Goal: Task Accomplishment & Management: Manage account settings

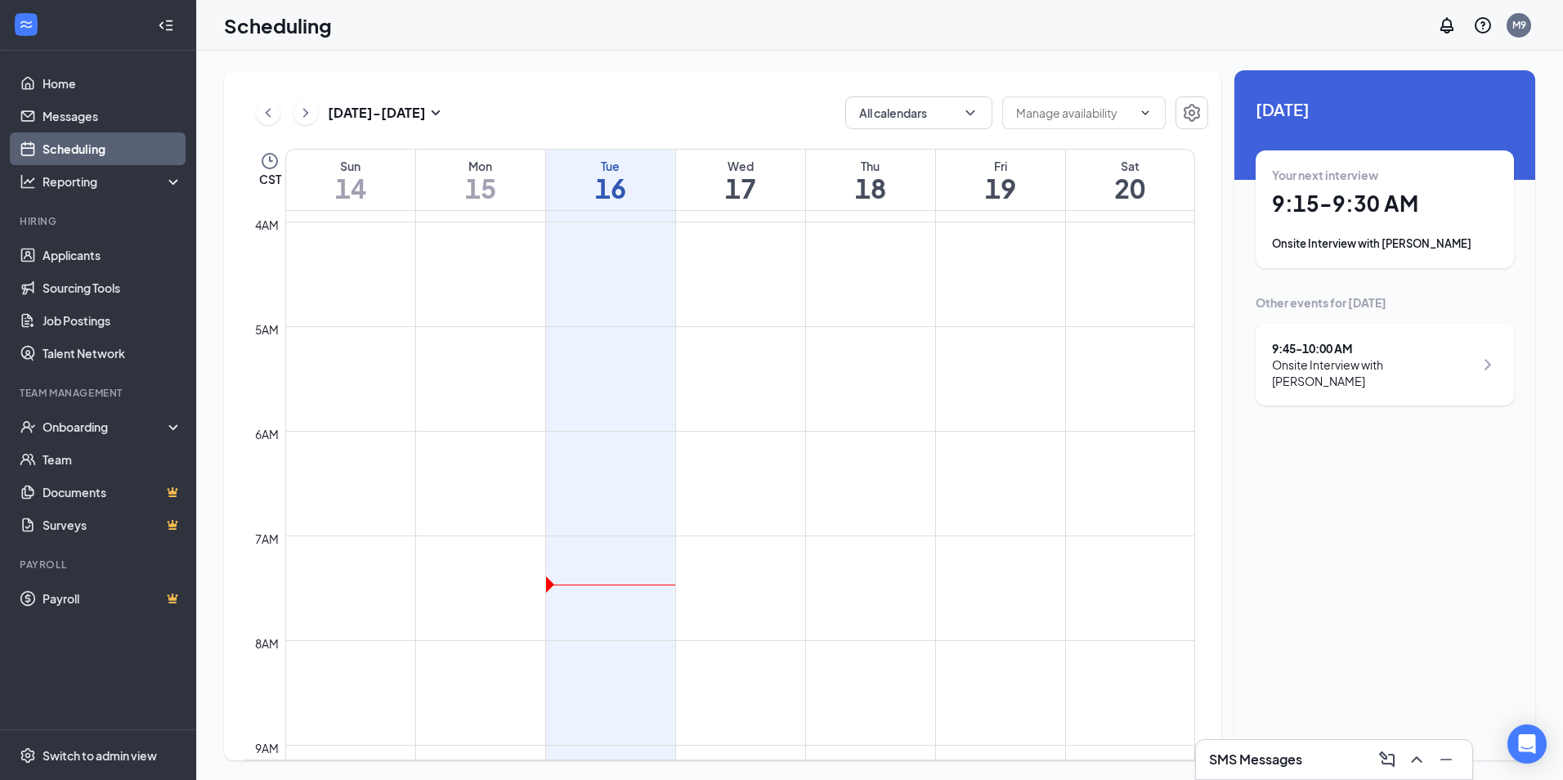
scroll to position [409, 0]
click at [96, 325] on link "Job Postings" at bounding box center [113, 320] width 140 height 33
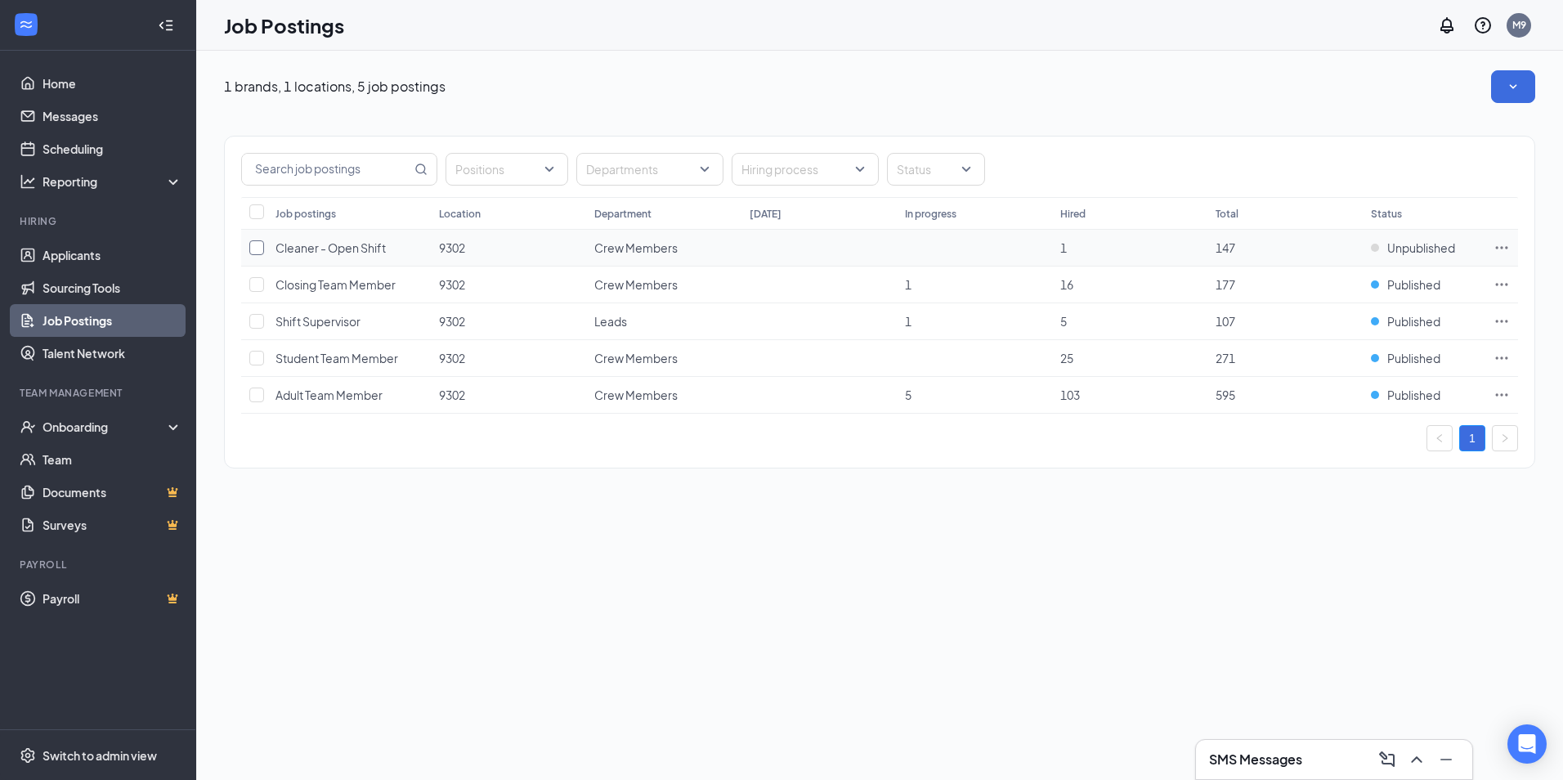
click at [258, 249] on input "checkbox" at bounding box center [256, 247] width 15 height 15
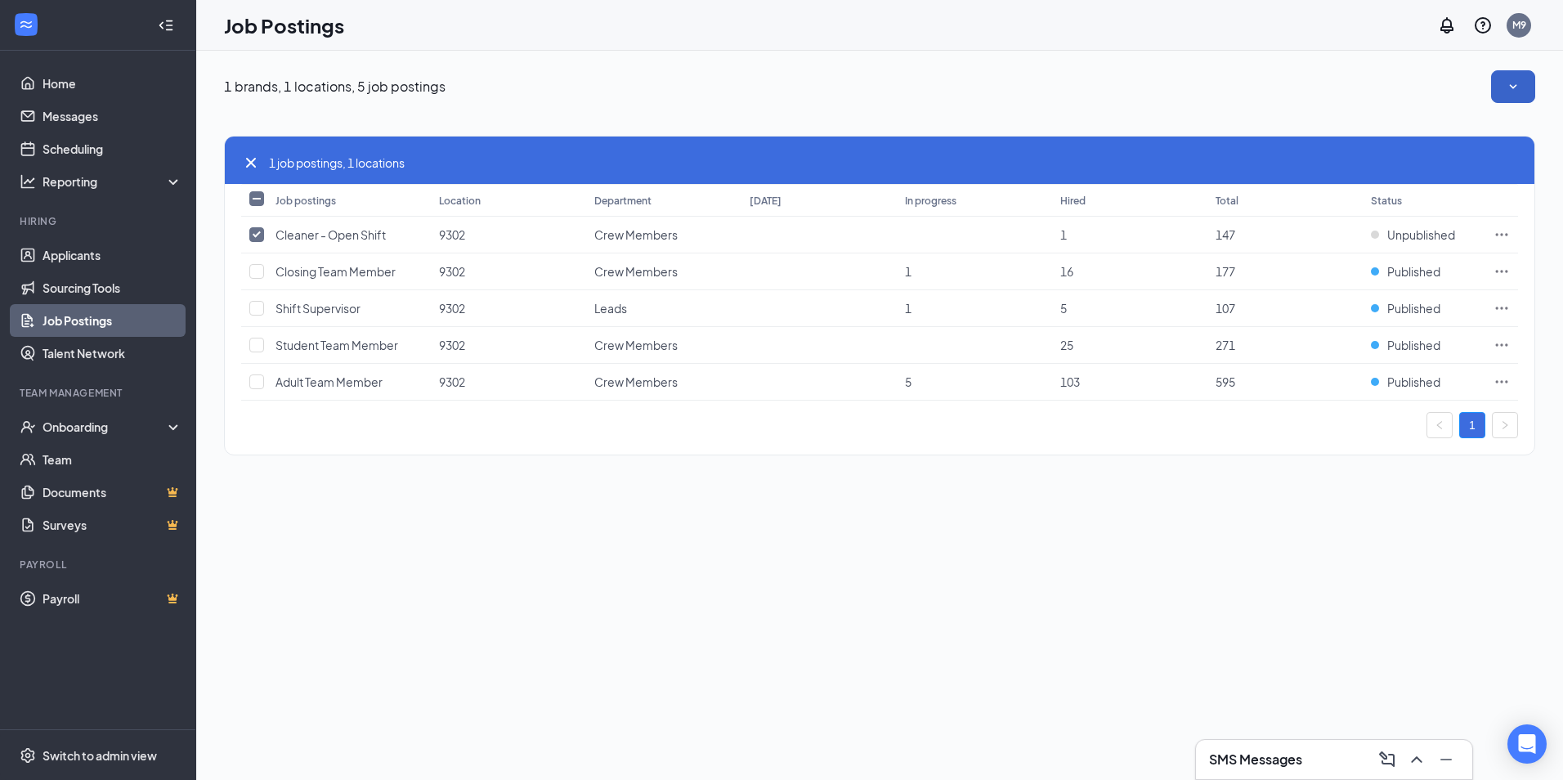
click at [1500, 89] on button "button" at bounding box center [1513, 86] width 44 height 33
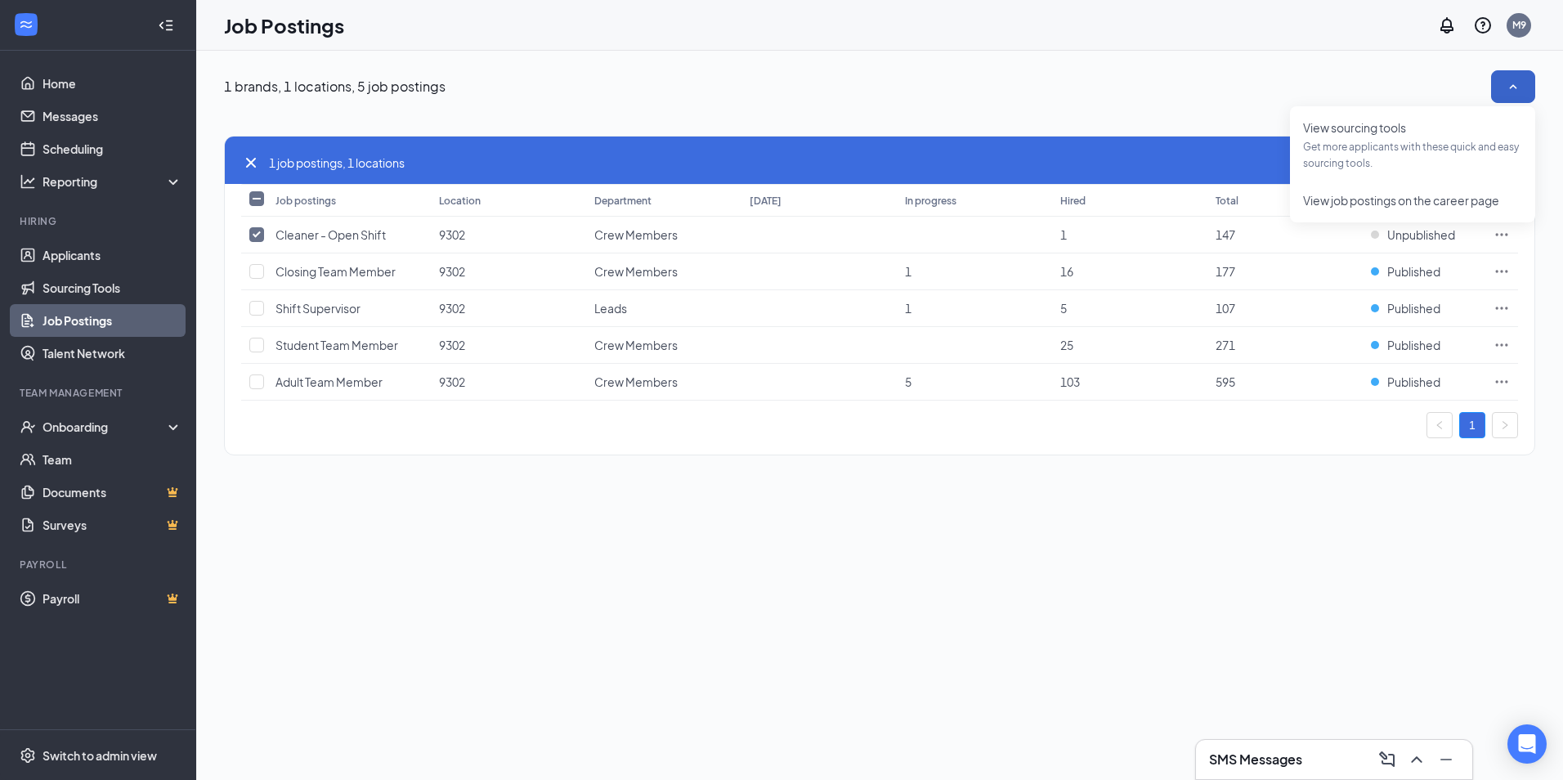
click at [1501, 89] on button "button" at bounding box center [1513, 86] width 44 height 33
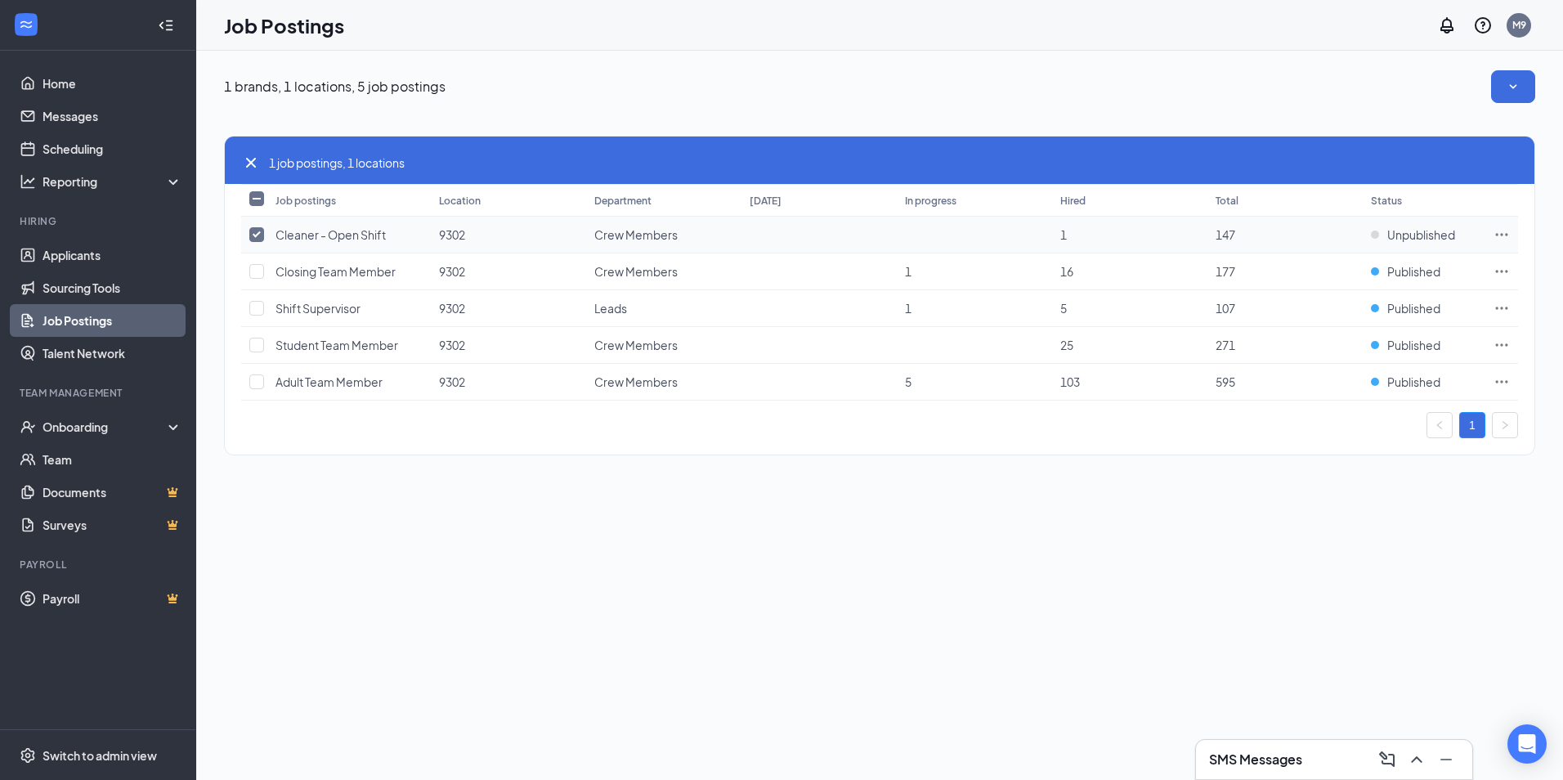
click at [1499, 237] on icon "Ellipses" at bounding box center [1502, 234] width 16 height 16
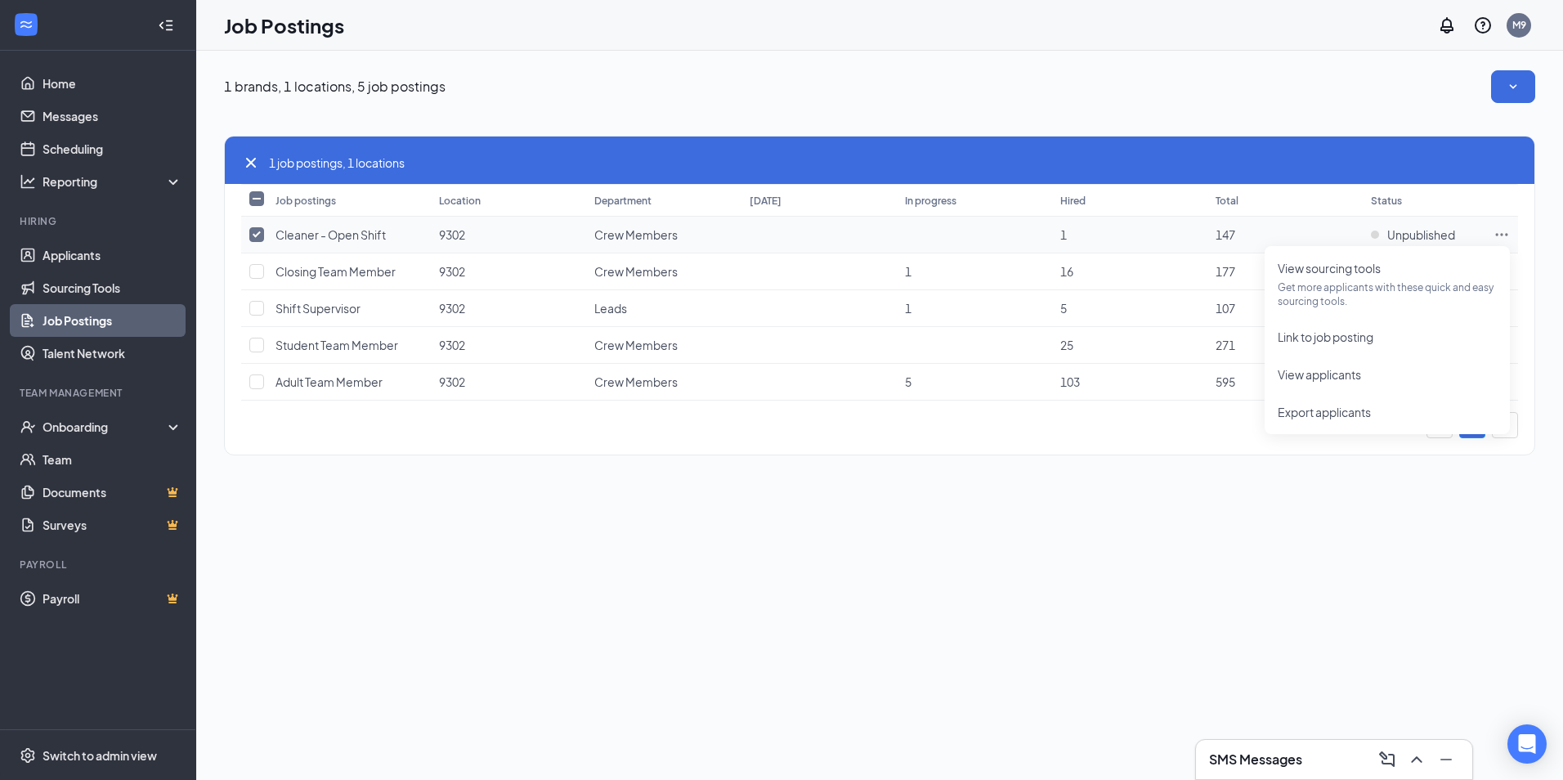
click at [1499, 237] on icon "Ellipses" at bounding box center [1502, 234] width 16 height 16
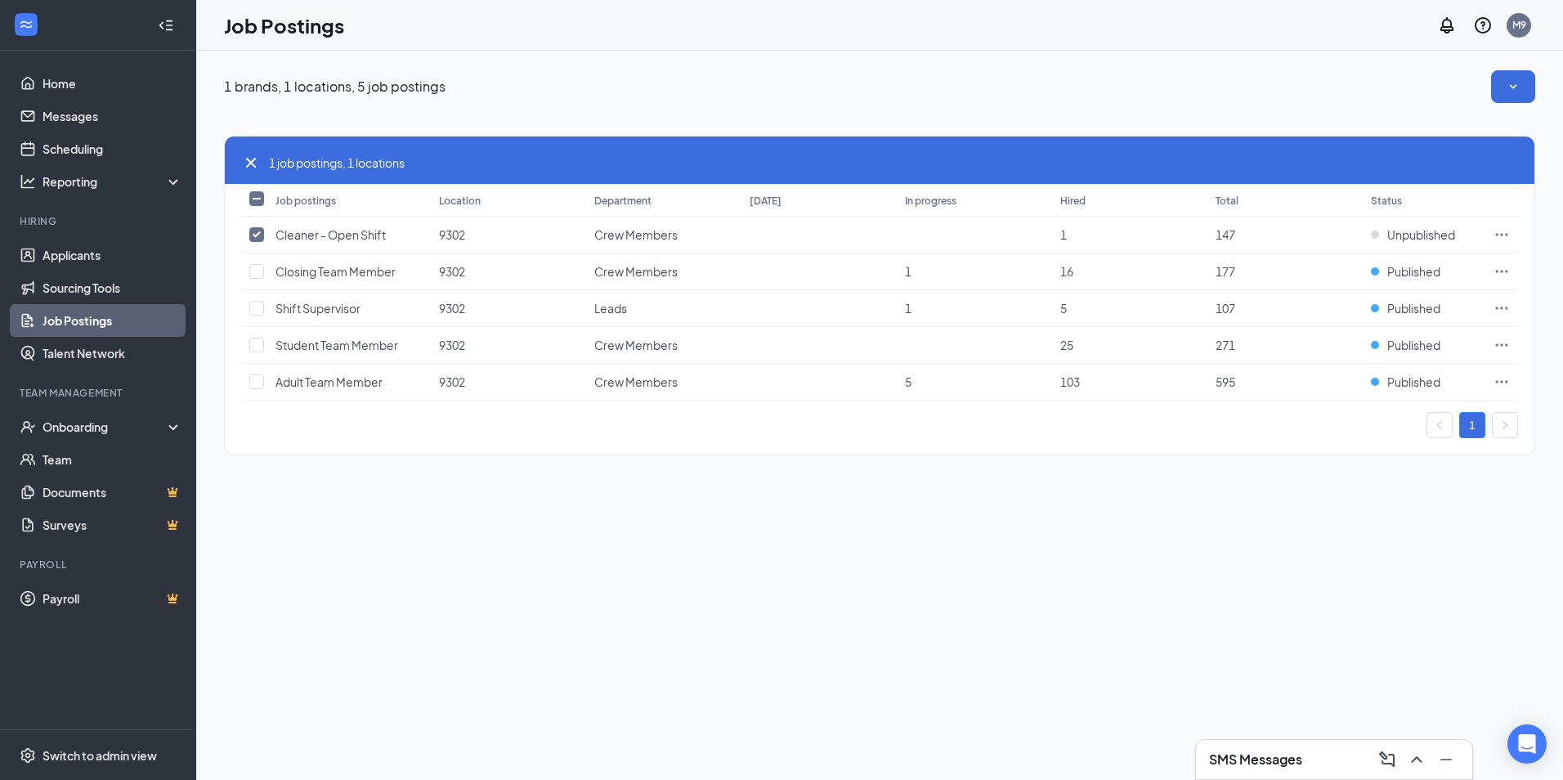
click at [240, 235] on div "Job postings Location Department [DATE] In progress Hired Total Status Cleaner …" at bounding box center [880, 292] width 1310 height 217
click at [253, 240] on input "checkbox" at bounding box center [256, 234] width 15 height 15
checkbox input "false"
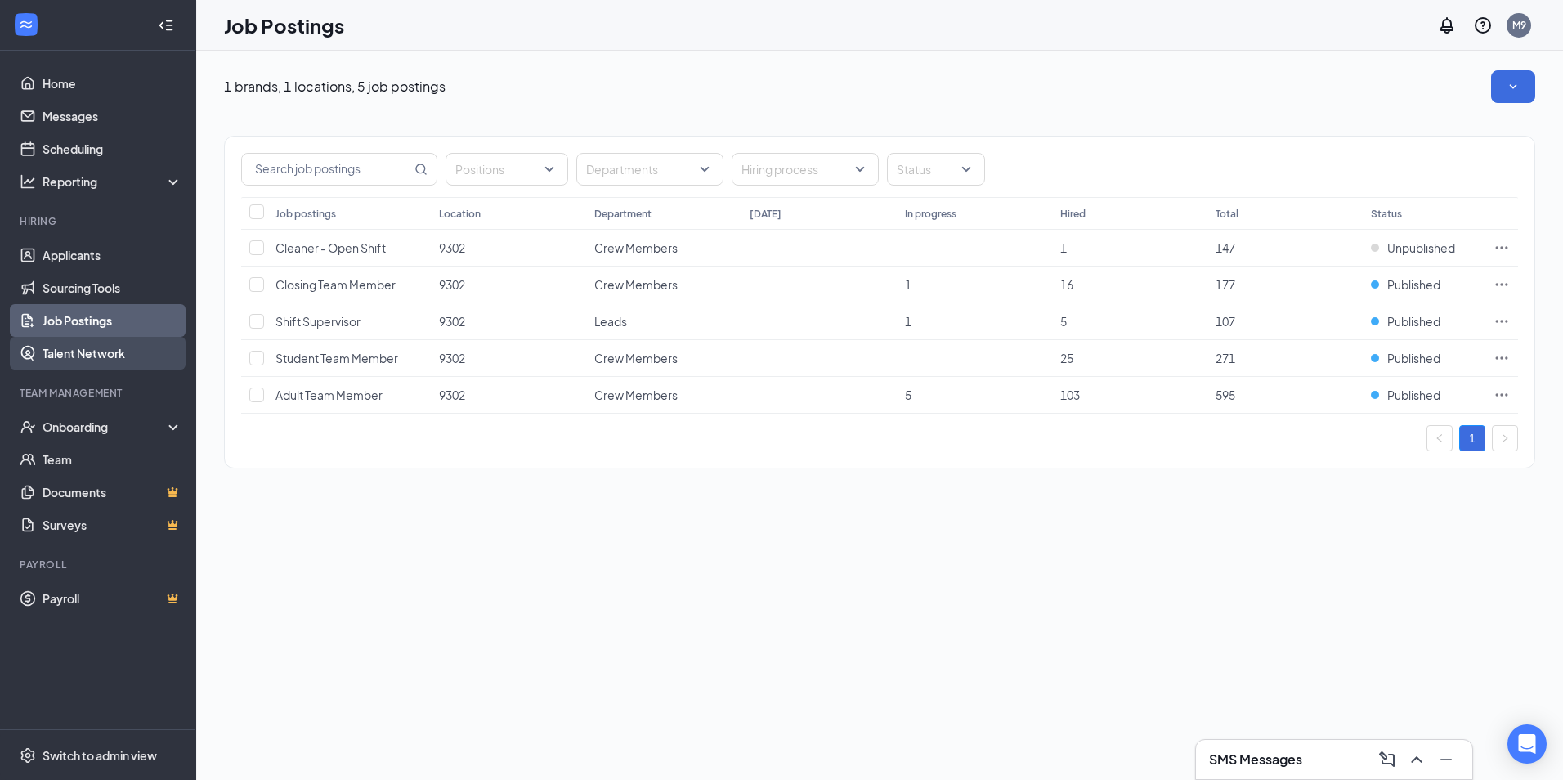
click at [43, 350] on link "Talent Network" at bounding box center [113, 353] width 140 height 33
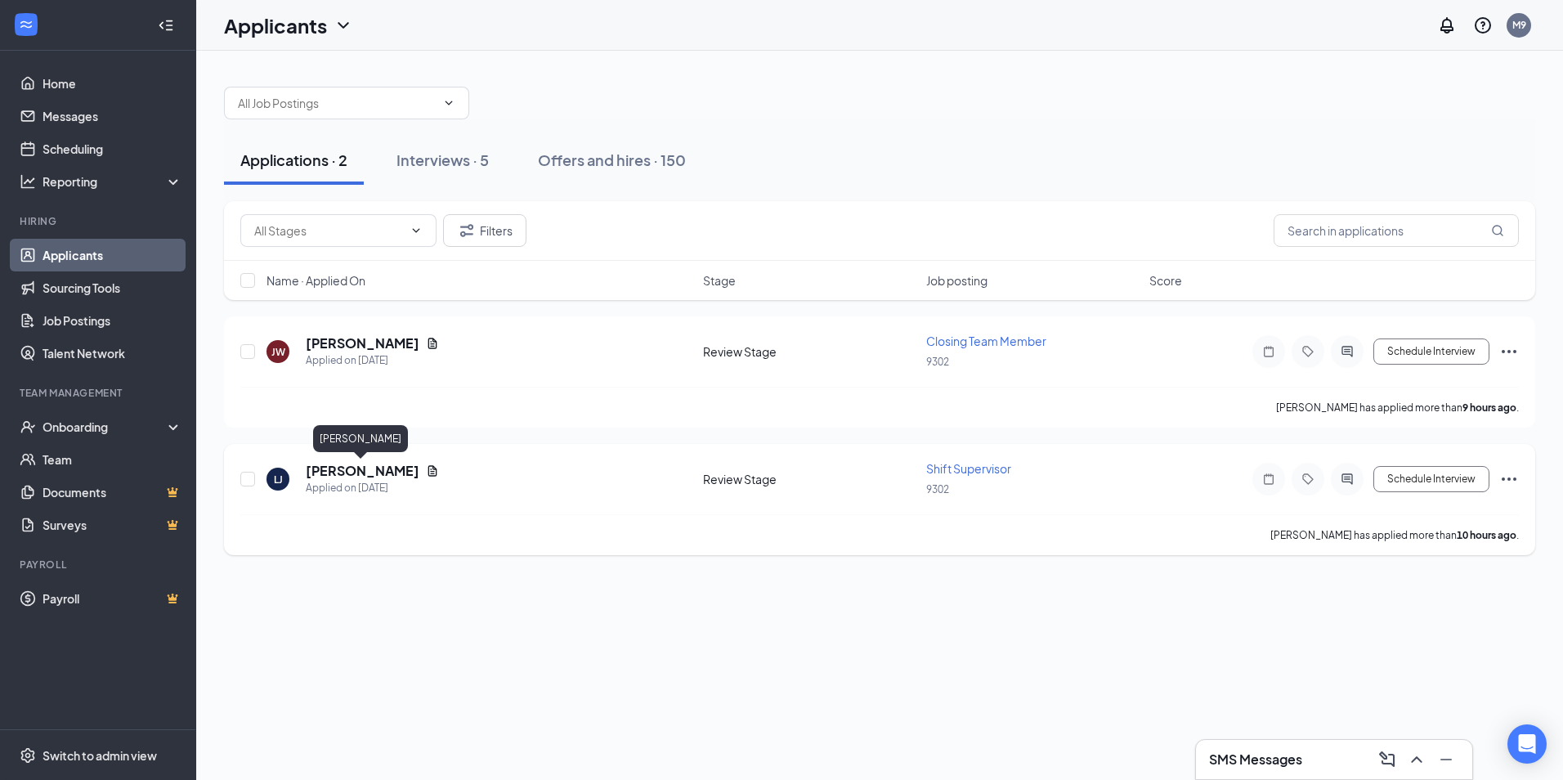
click at [371, 467] on h5 "[PERSON_NAME]" at bounding box center [363, 471] width 114 height 18
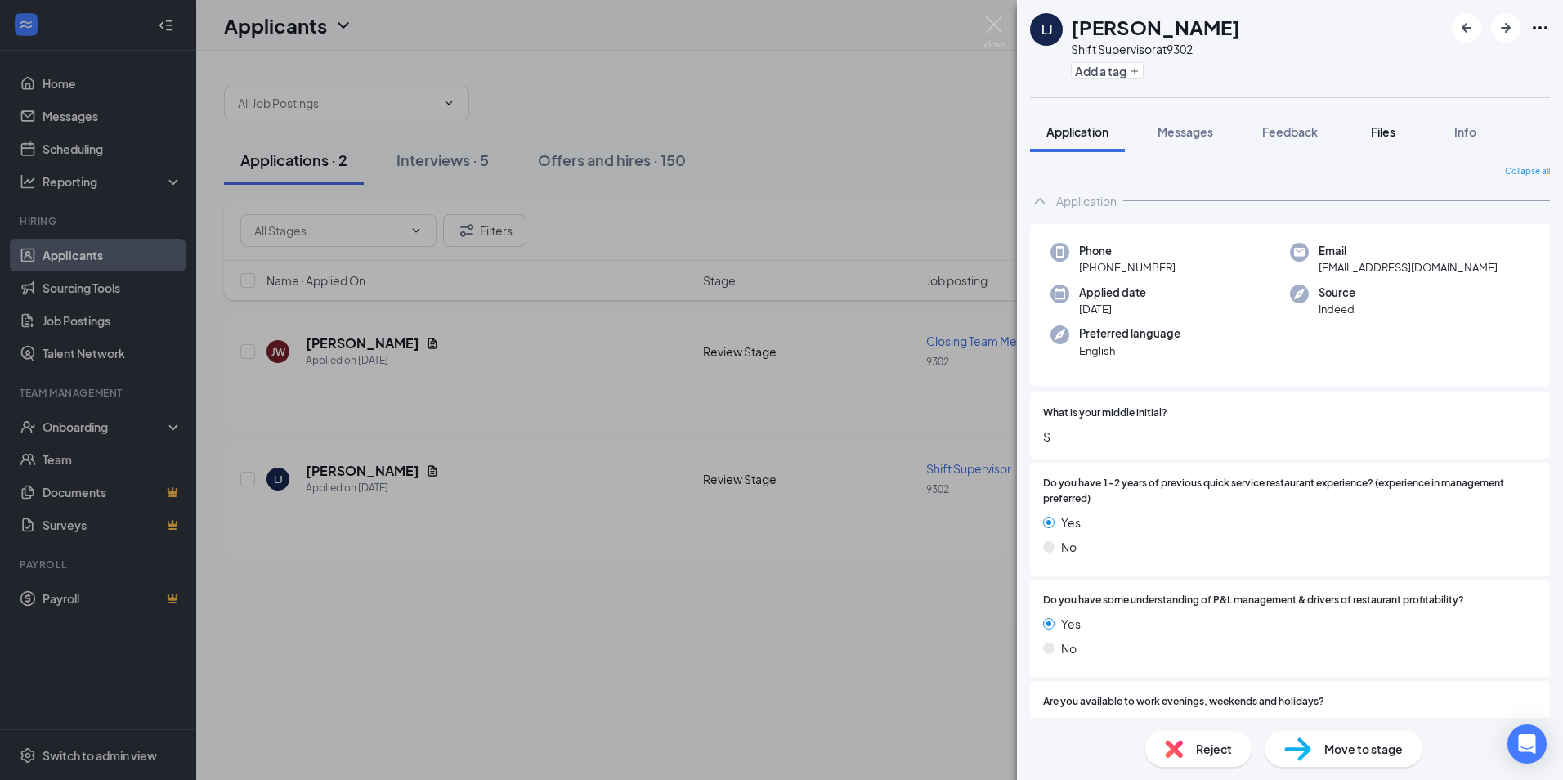
click at [1378, 128] on span "Files" at bounding box center [1383, 131] width 25 height 15
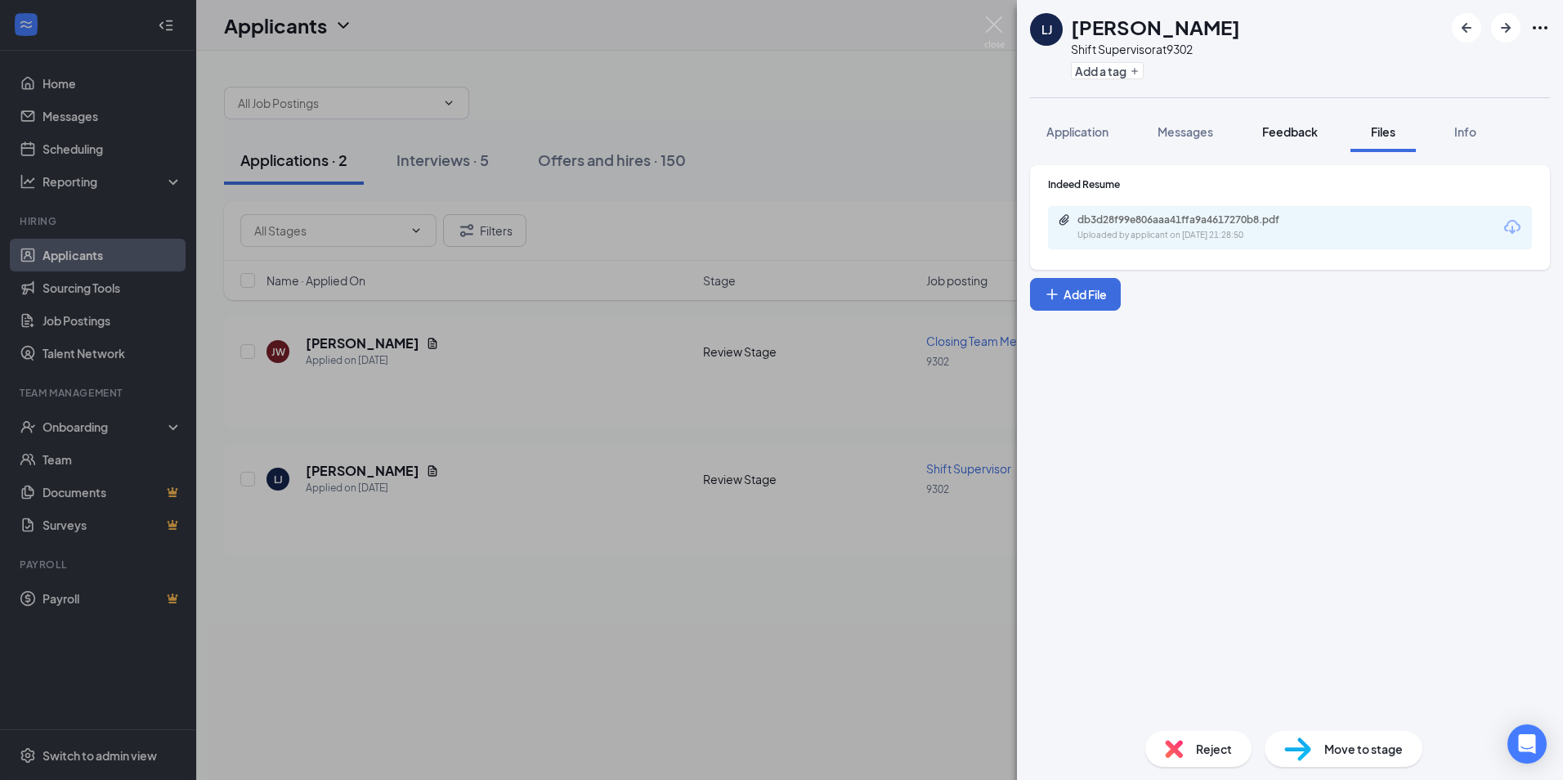
click at [1314, 123] on div "Feedback" at bounding box center [1290, 131] width 56 height 16
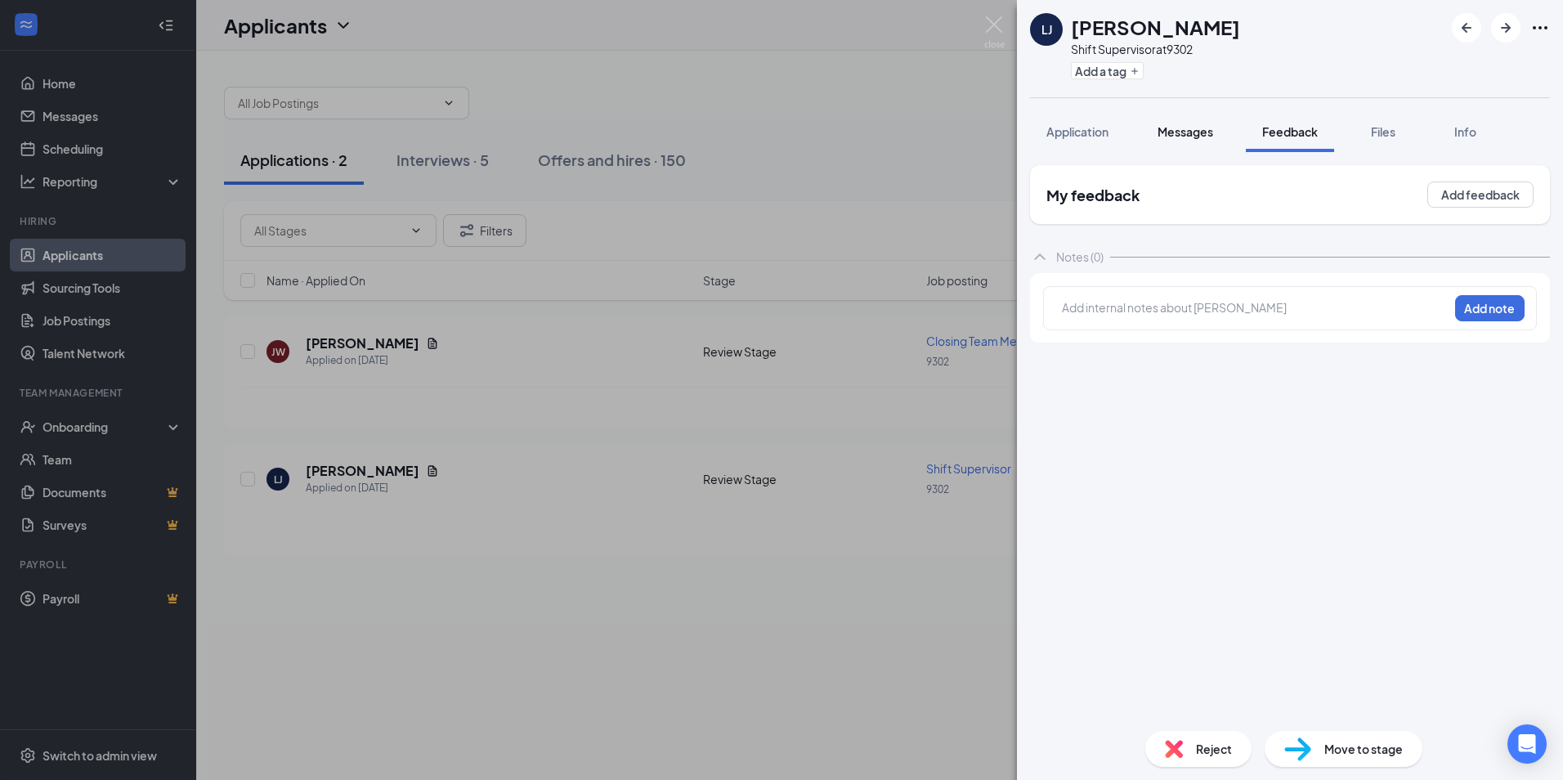
click at [1183, 128] on span "Messages" at bounding box center [1186, 131] width 56 height 15
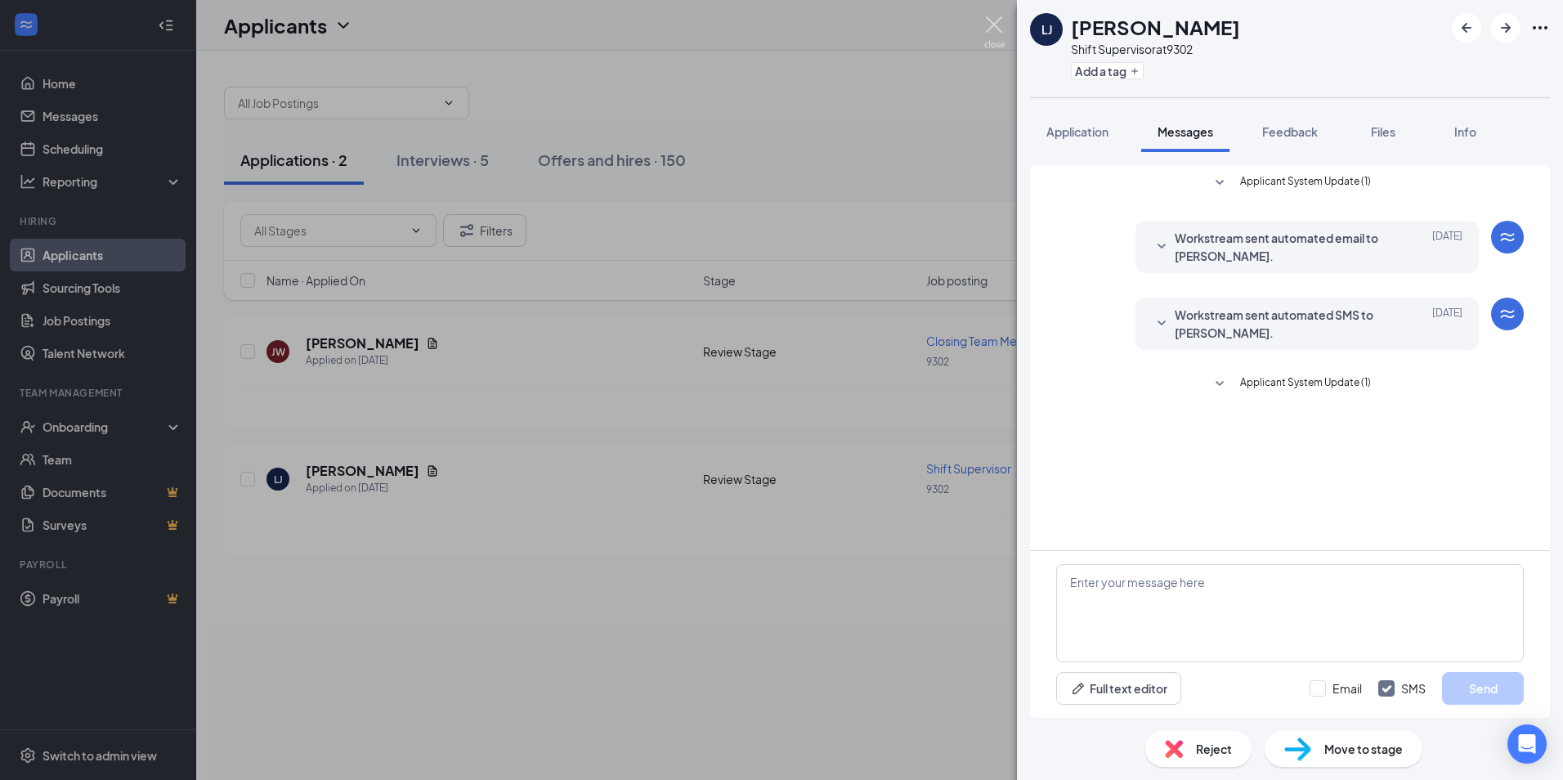
click at [997, 21] on img at bounding box center [994, 32] width 20 height 32
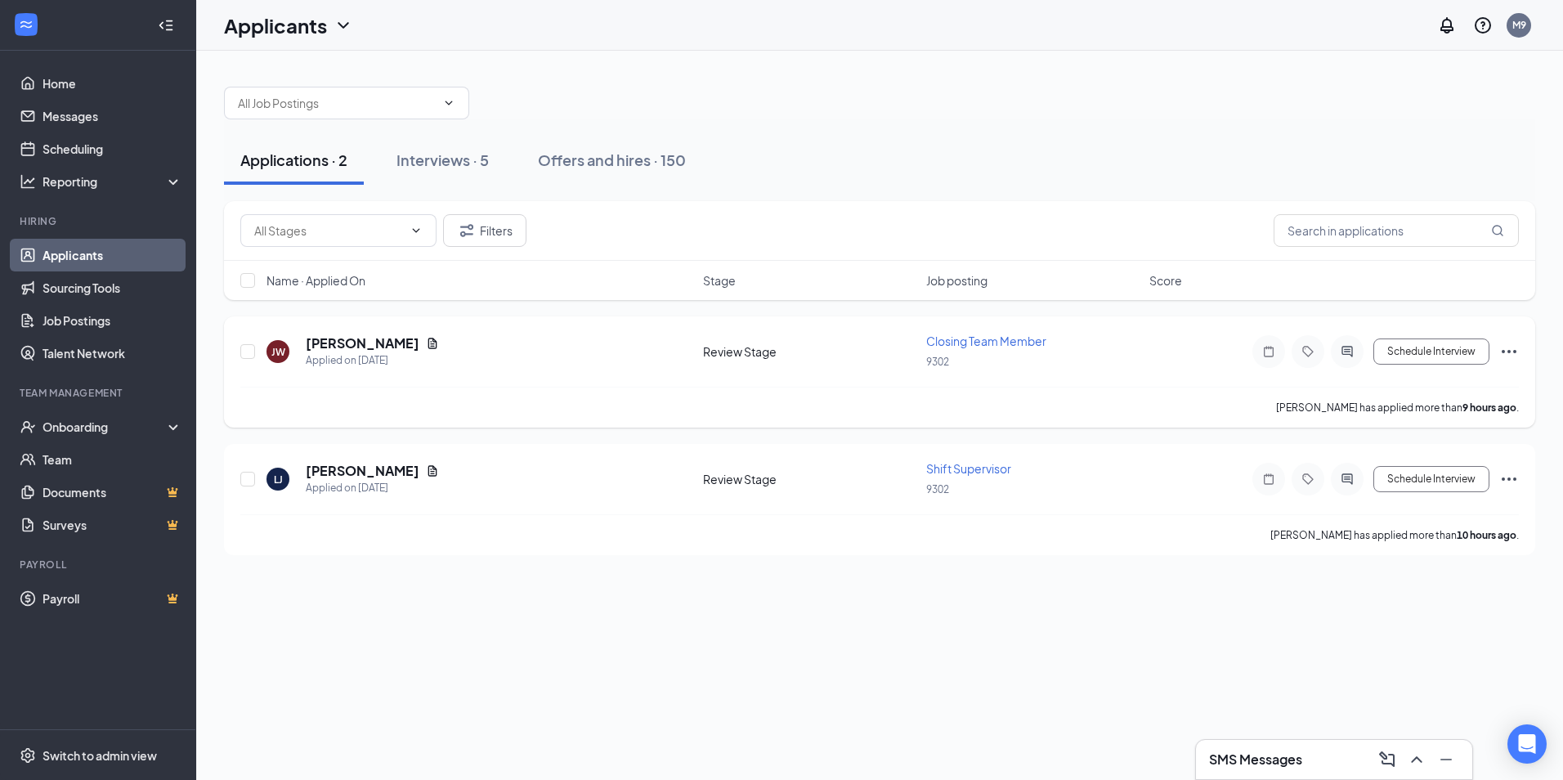
click at [370, 339] on h5 "[PERSON_NAME]" at bounding box center [363, 343] width 114 height 18
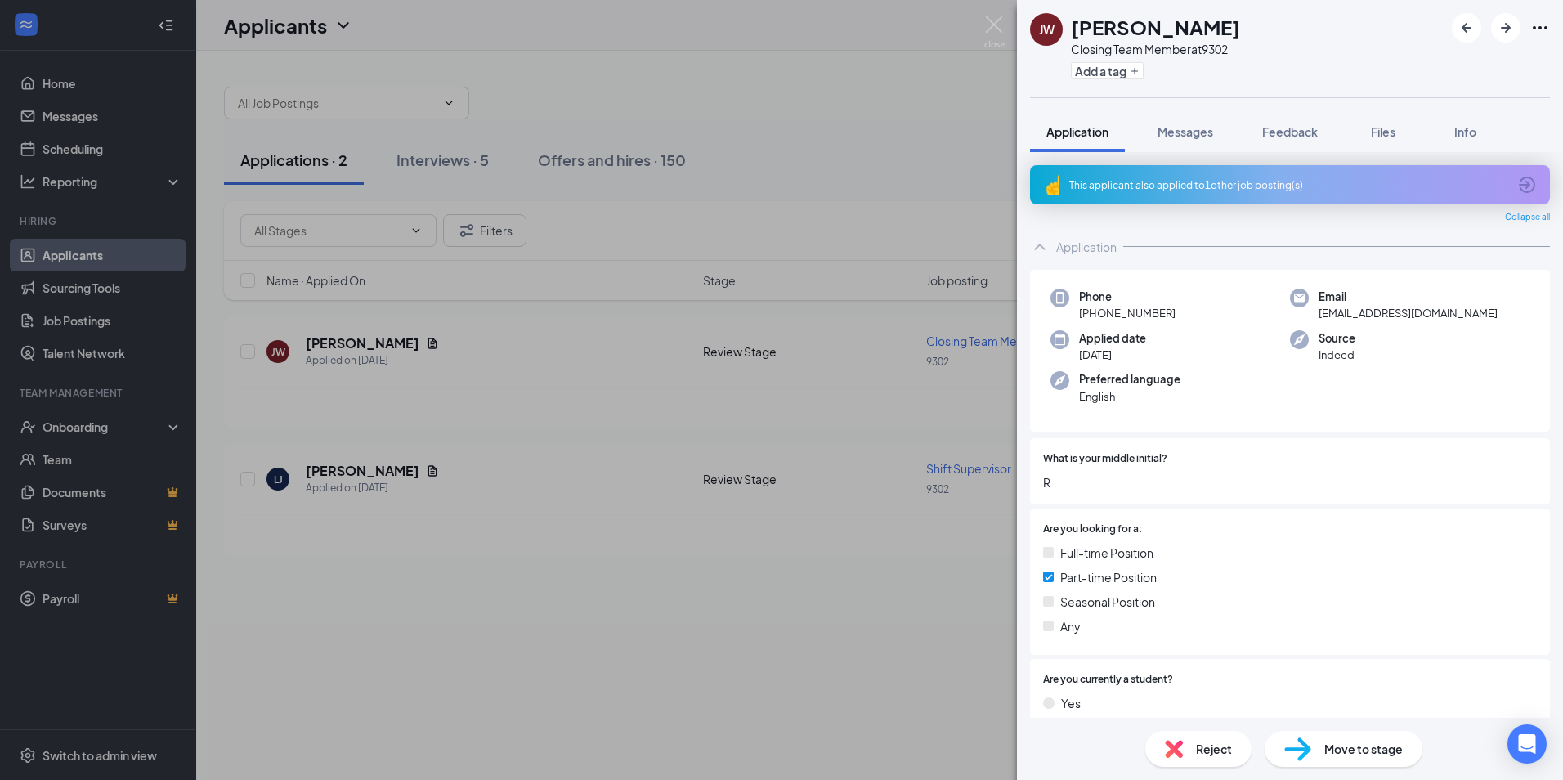
click at [1438, 190] on div "This applicant also applied to 1 other job posting(s)" at bounding box center [1288, 185] width 438 height 14
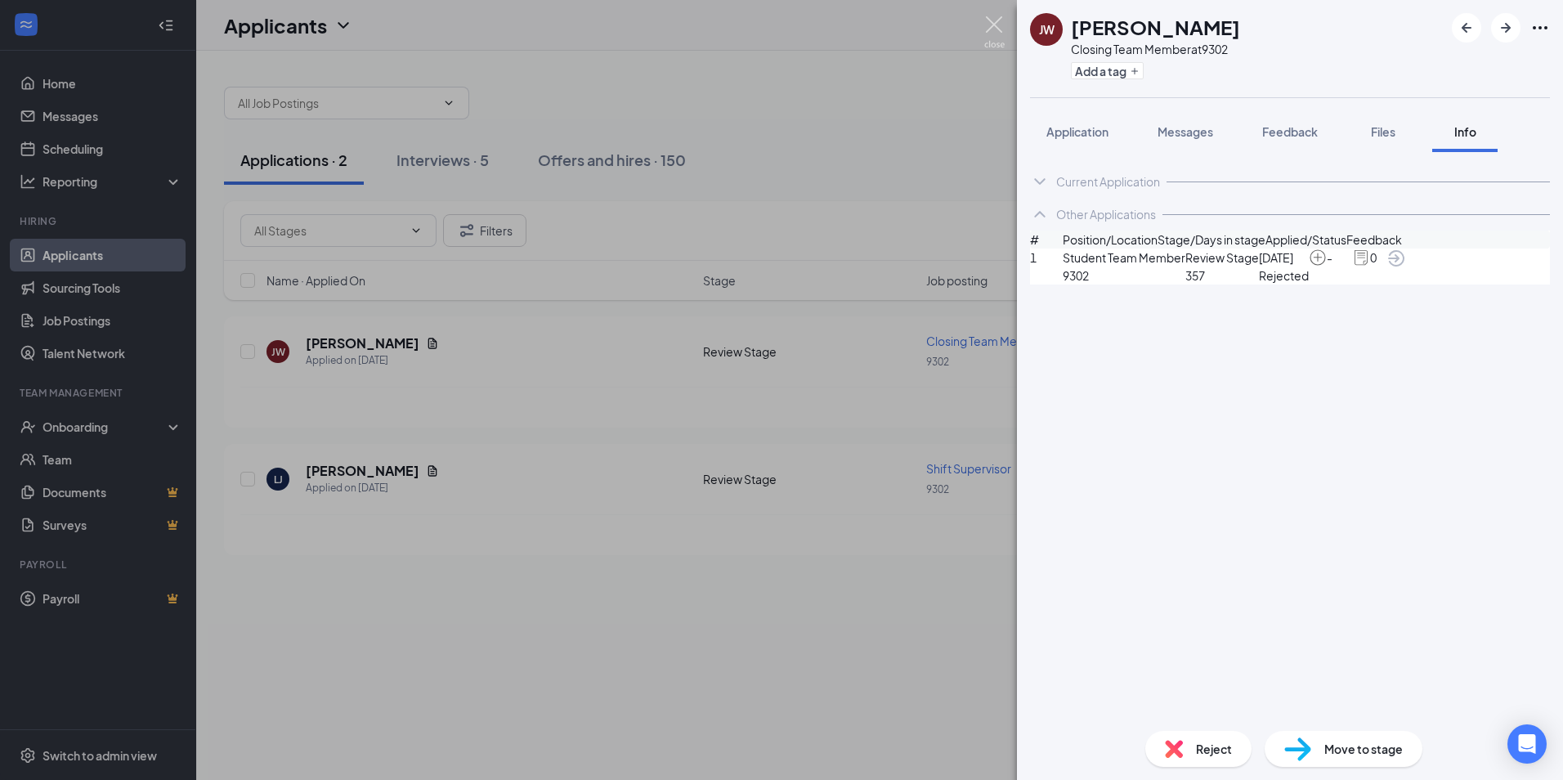
click at [999, 24] on img at bounding box center [994, 32] width 20 height 32
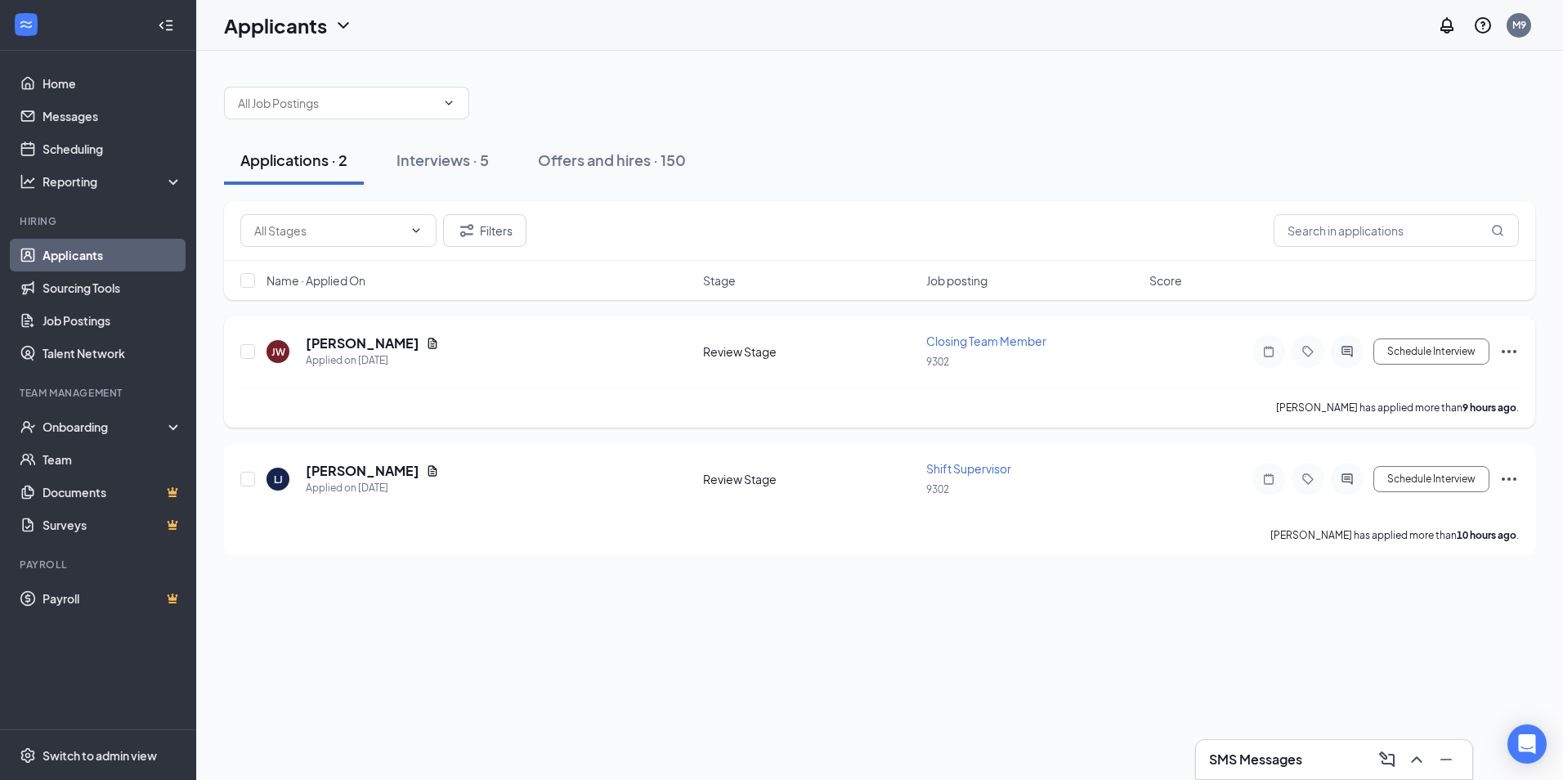
click at [240, 353] on div "JW Jasmine Wieland Applied on Sep 15 Review Stage Closing Team Member 9302 Sche…" at bounding box center [879, 371] width 1311 height 111
click at [254, 356] on input "checkbox" at bounding box center [247, 351] width 15 height 15
checkbox input "true"
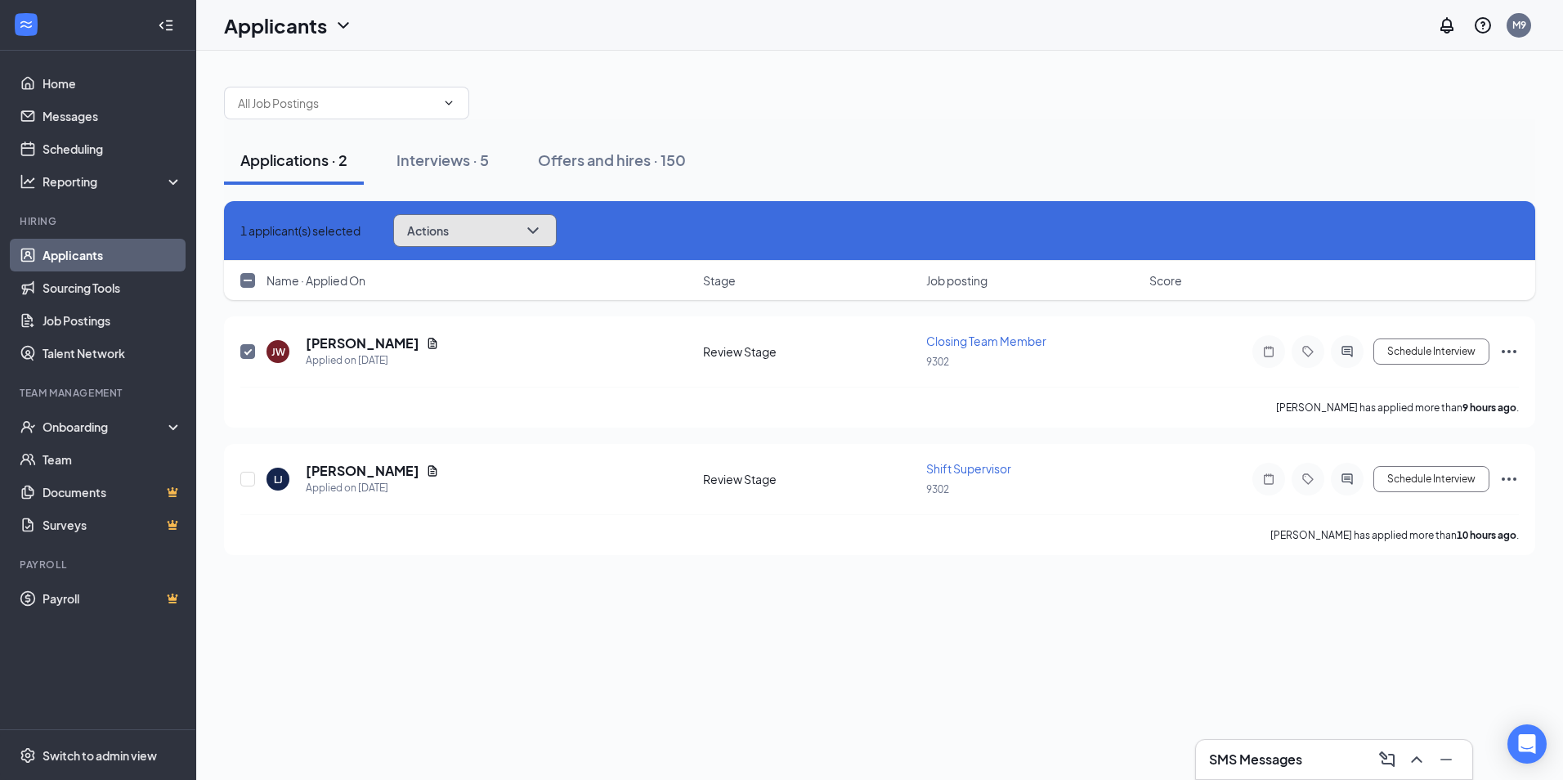
click at [529, 224] on button "Actions" at bounding box center [475, 230] width 164 height 33
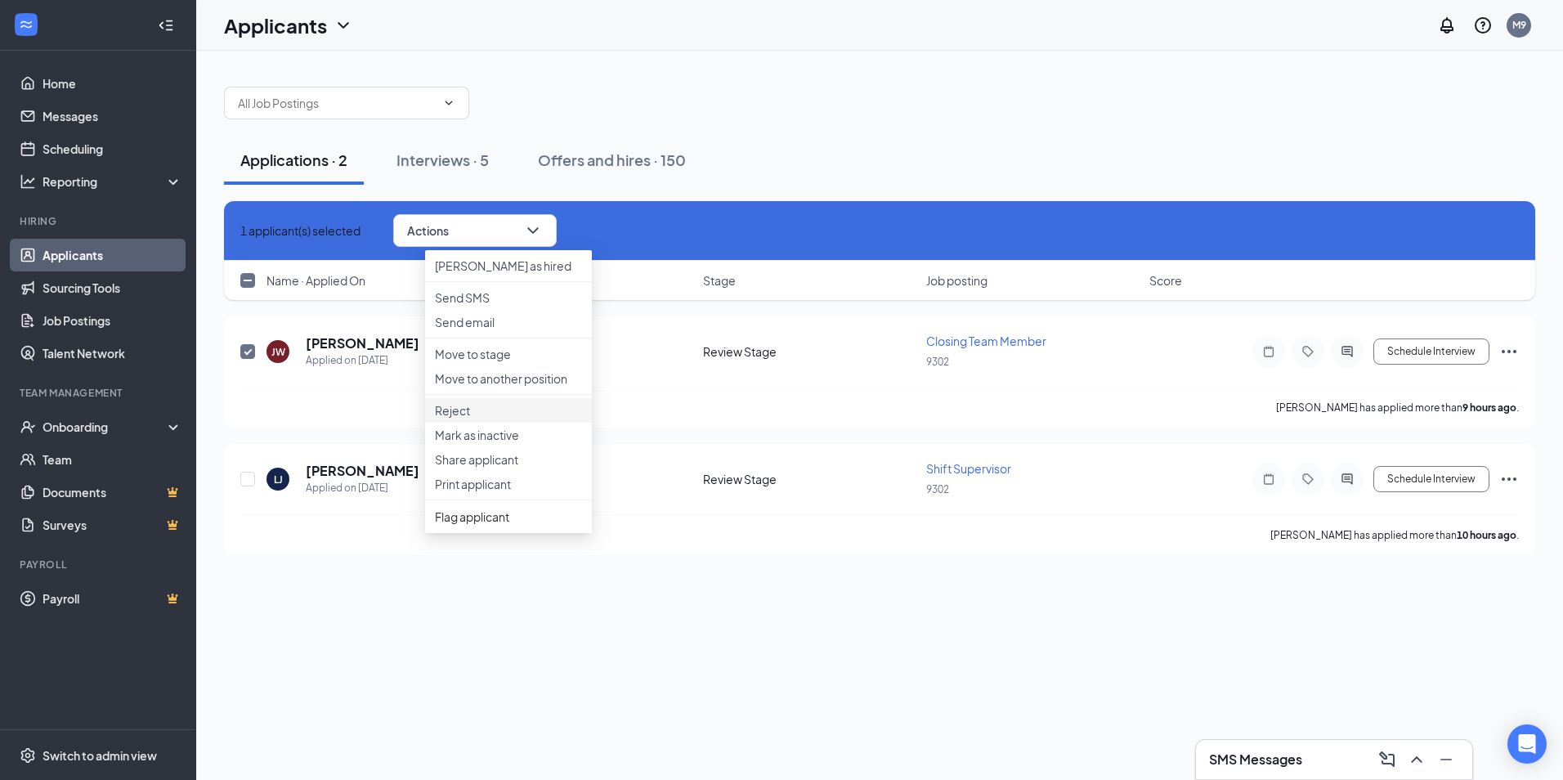
click at [468, 419] on p "Reject" at bounding box center [508, 410] width 147 height 16
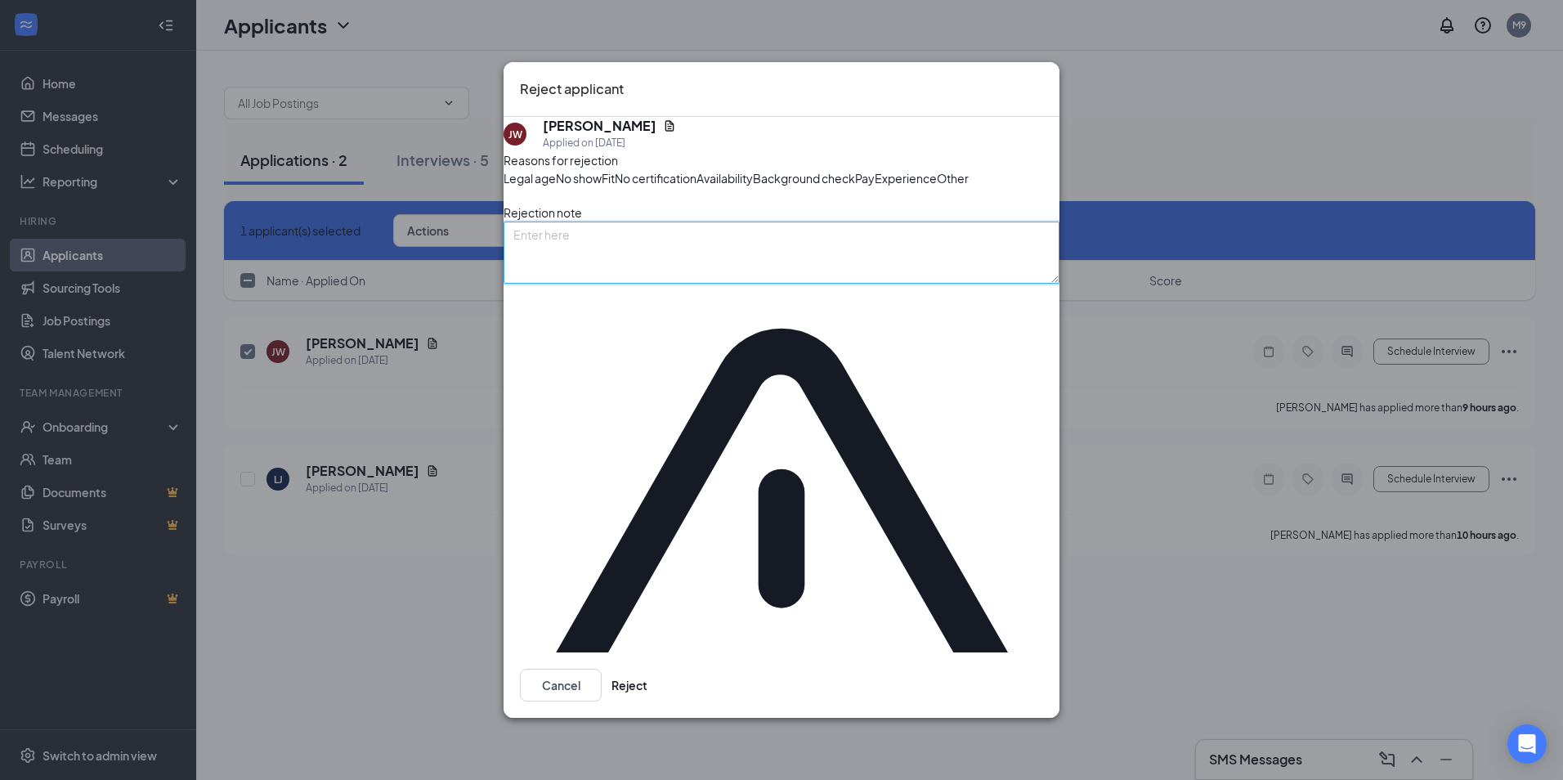
click at [594, 284] on textarea at bounding box center [782, 253] width 556 height 62
type textarea "Minor"
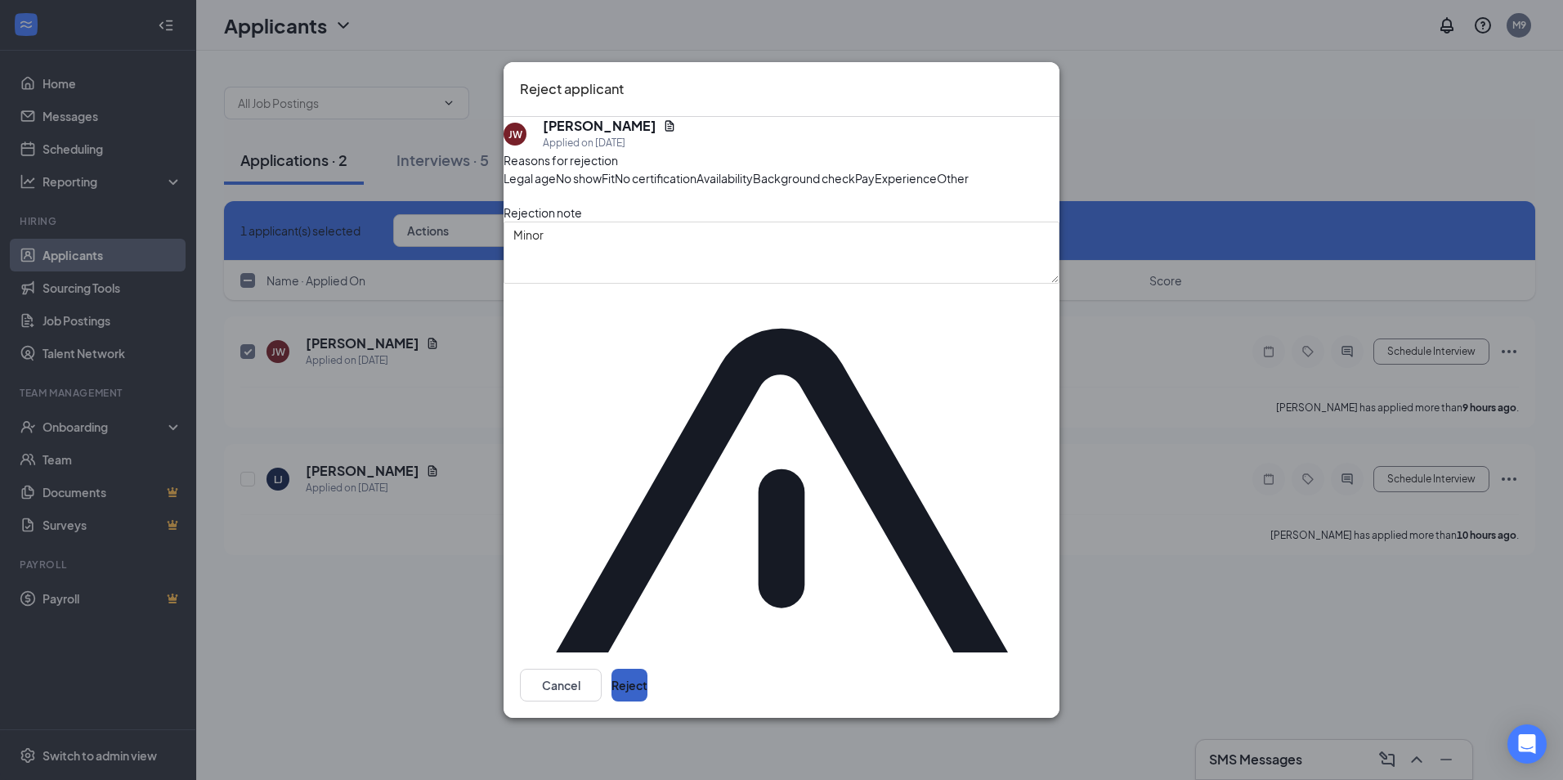
click at [648, 669] on button "Reject" at bounding box center [630, 685] width 36 height 33
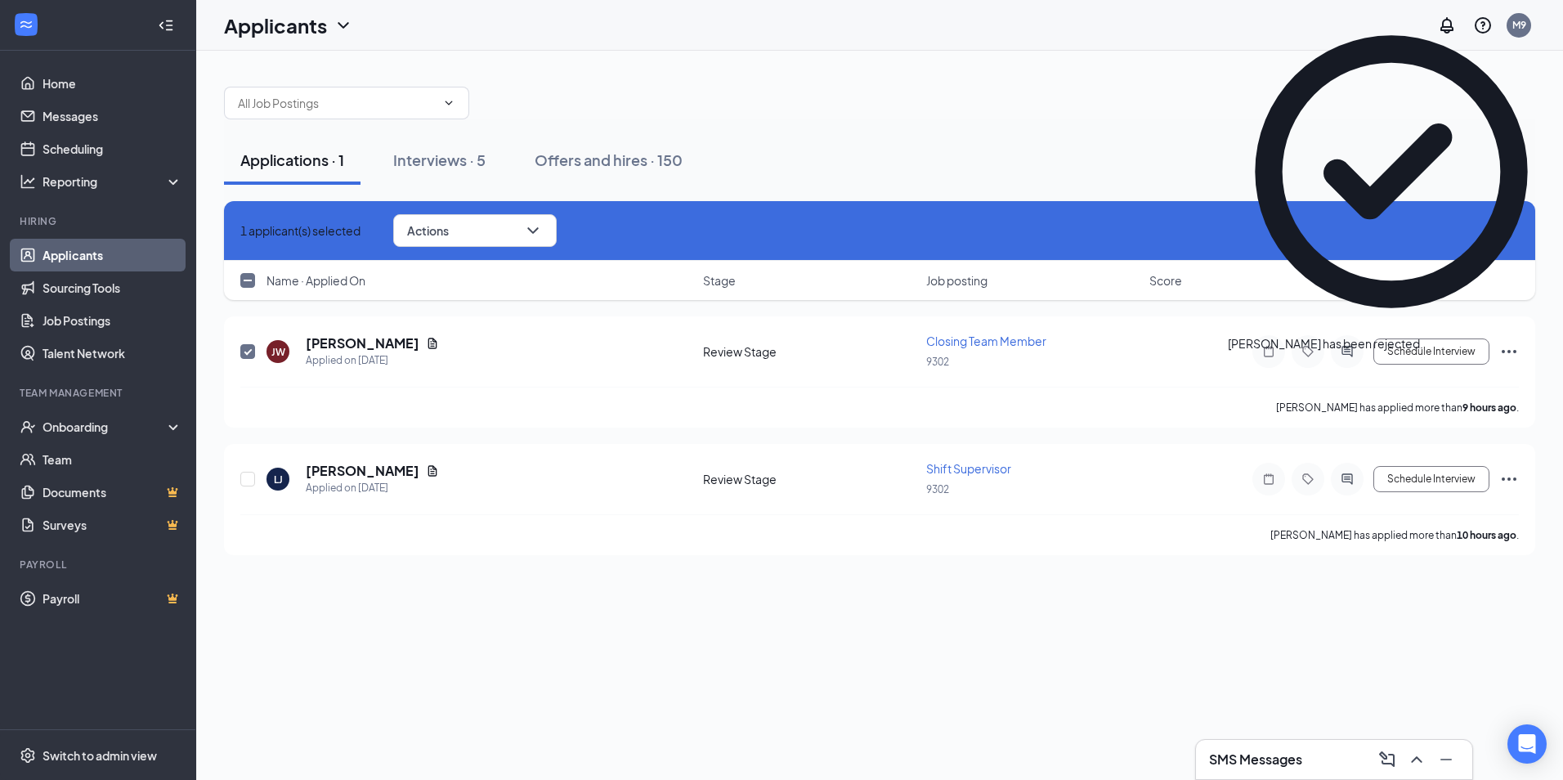
checkbox input "false"
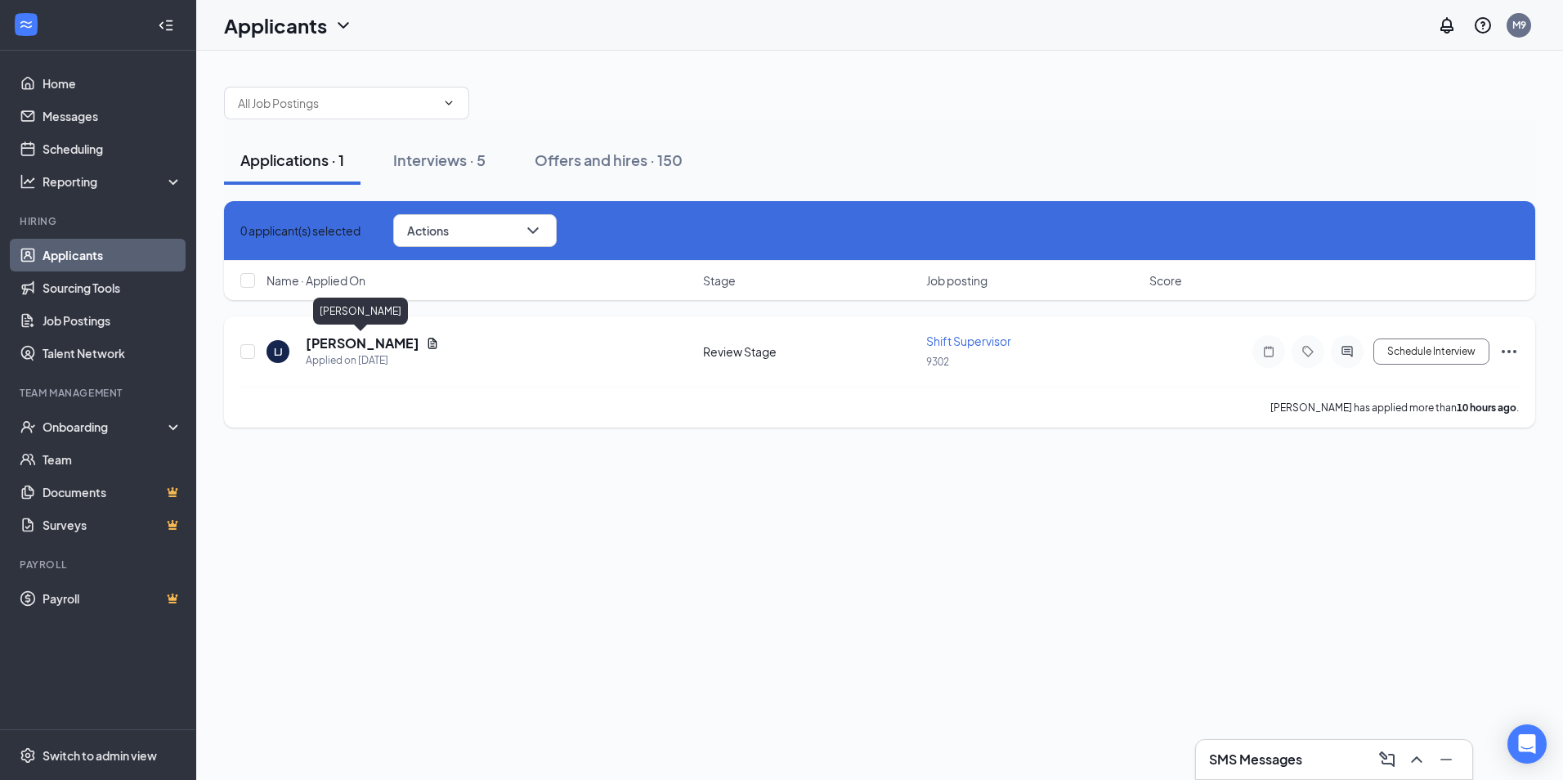
click at [375, 339] on h5 "Latisha Johnson" at bounding box center [363, 343] width 114 height 18
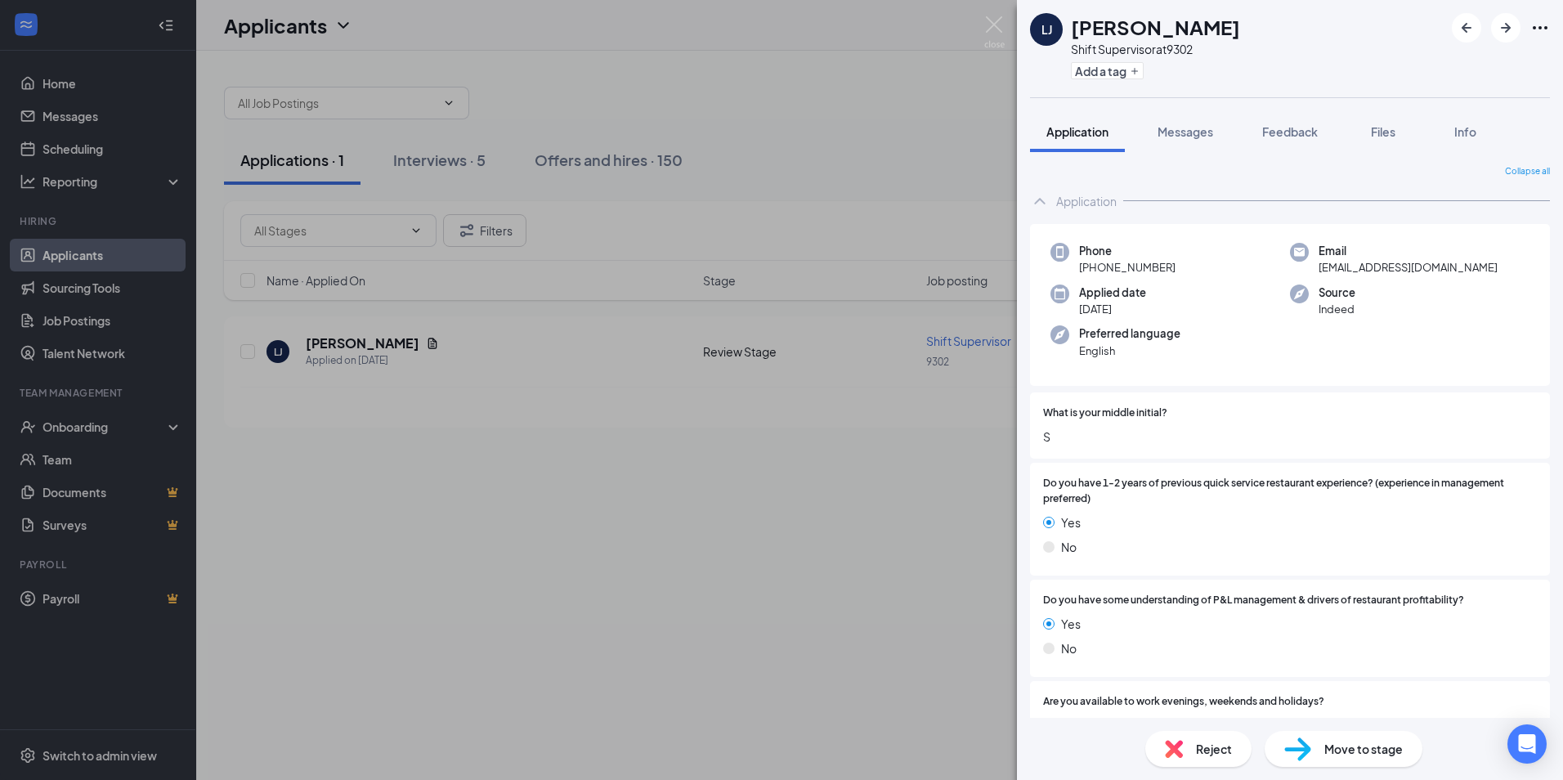
click at [989, 120] on div "LJ Latisha Johnson Shift Supervisor at 9302 Add a tag Application Messages Feed…" at bounding box center [781, 390] width 1563 height 780
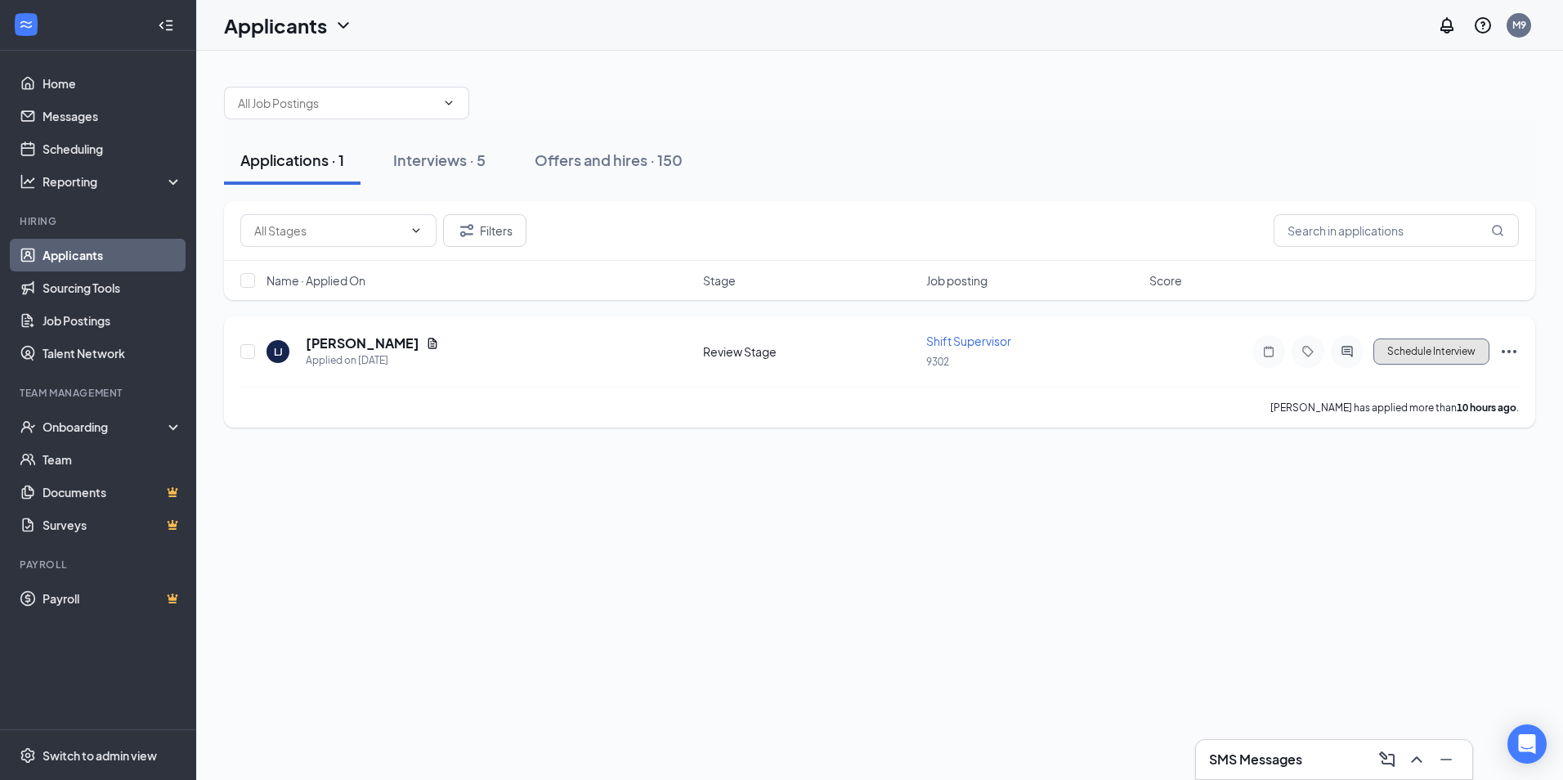
click at [1427, 351] on button "Schedule Interview" at bounding box center [1432, 351] width 116 height 26
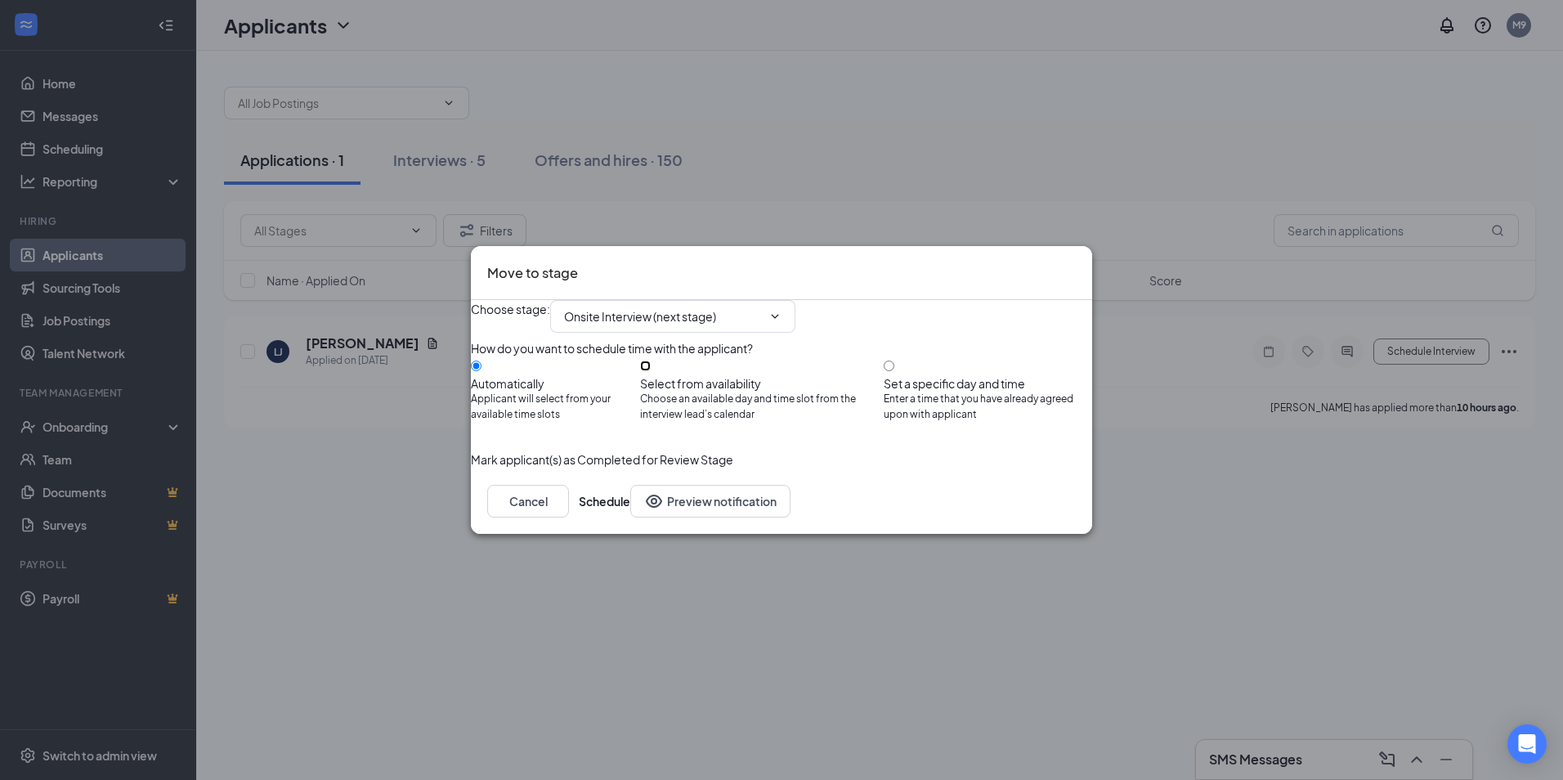
click at [651, 361] on input "Select from availability Choose an available day and time slot from the intervi…" at bounding box center [645, 366] width 11 height 11
radio input "true"
radio input "false"
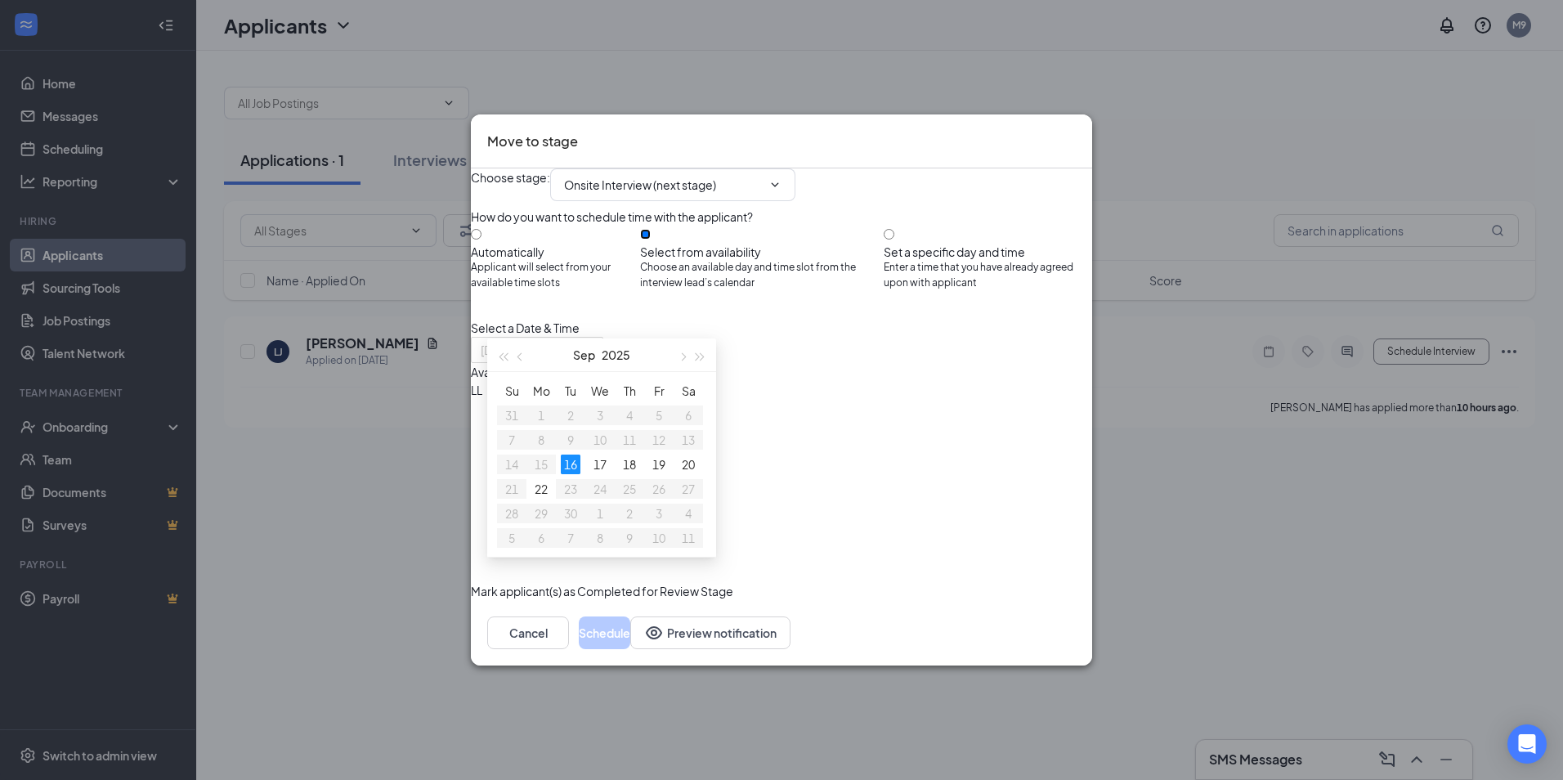
type input "Sep 16, 2025"
click at [894, 229] on input "Set a specific day and time Enter a time that you have already agreed upon with…" at bounding box center [889, 234] width 11 height 11
radio input "true"
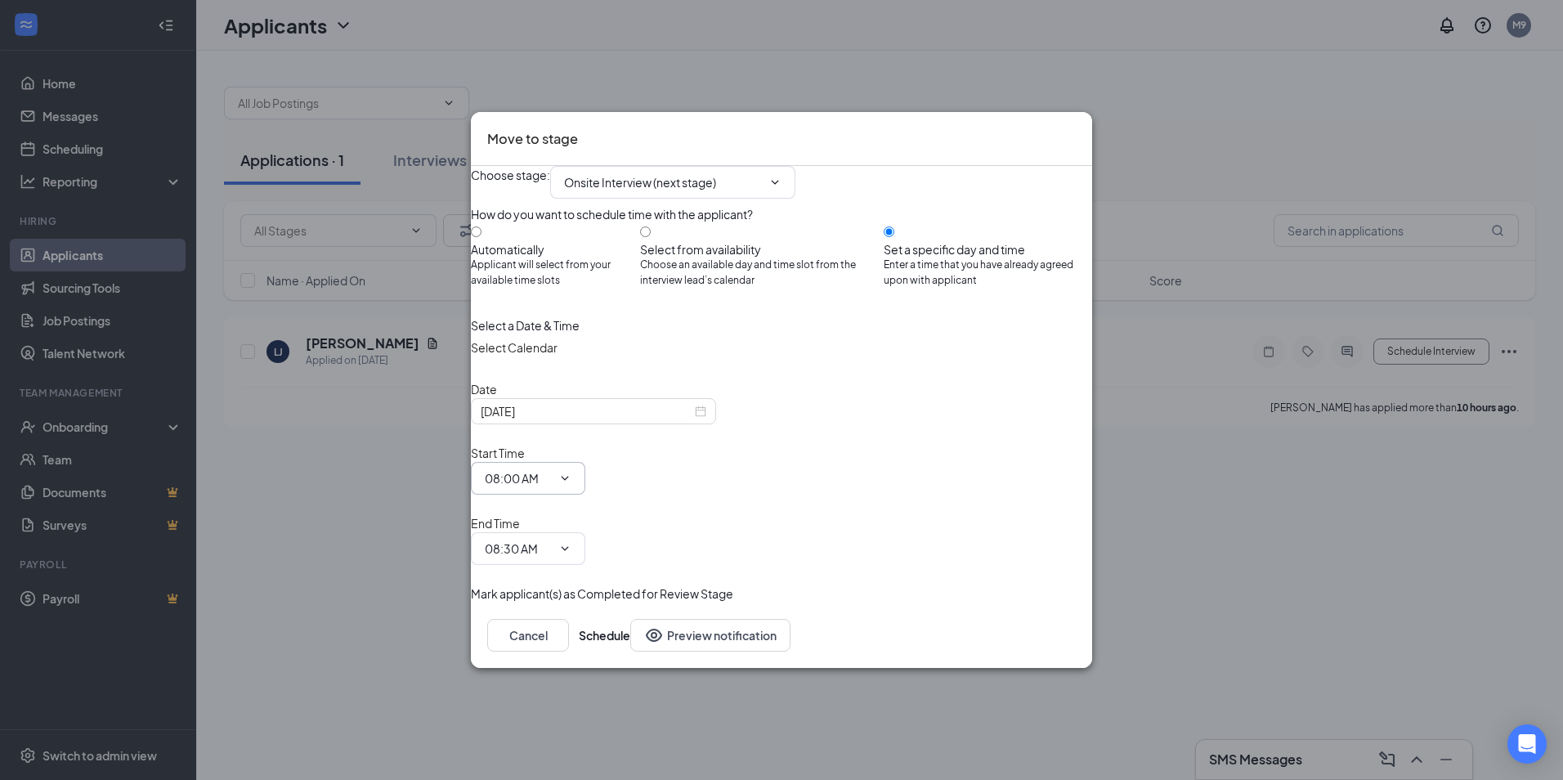
click at [571, 483] on icon "ChevronDown" at bounding box center [564, 478] width 13 height 13
click at [571, 481] on icon "ChevronDown" at bounding box center [564, 478] width 13 height 13
click at [651, 237] on input "Select from availability Choose an available day and time slot from the intervi…" at bounding box center [645, 231] width 11 height 11
radio input "true"
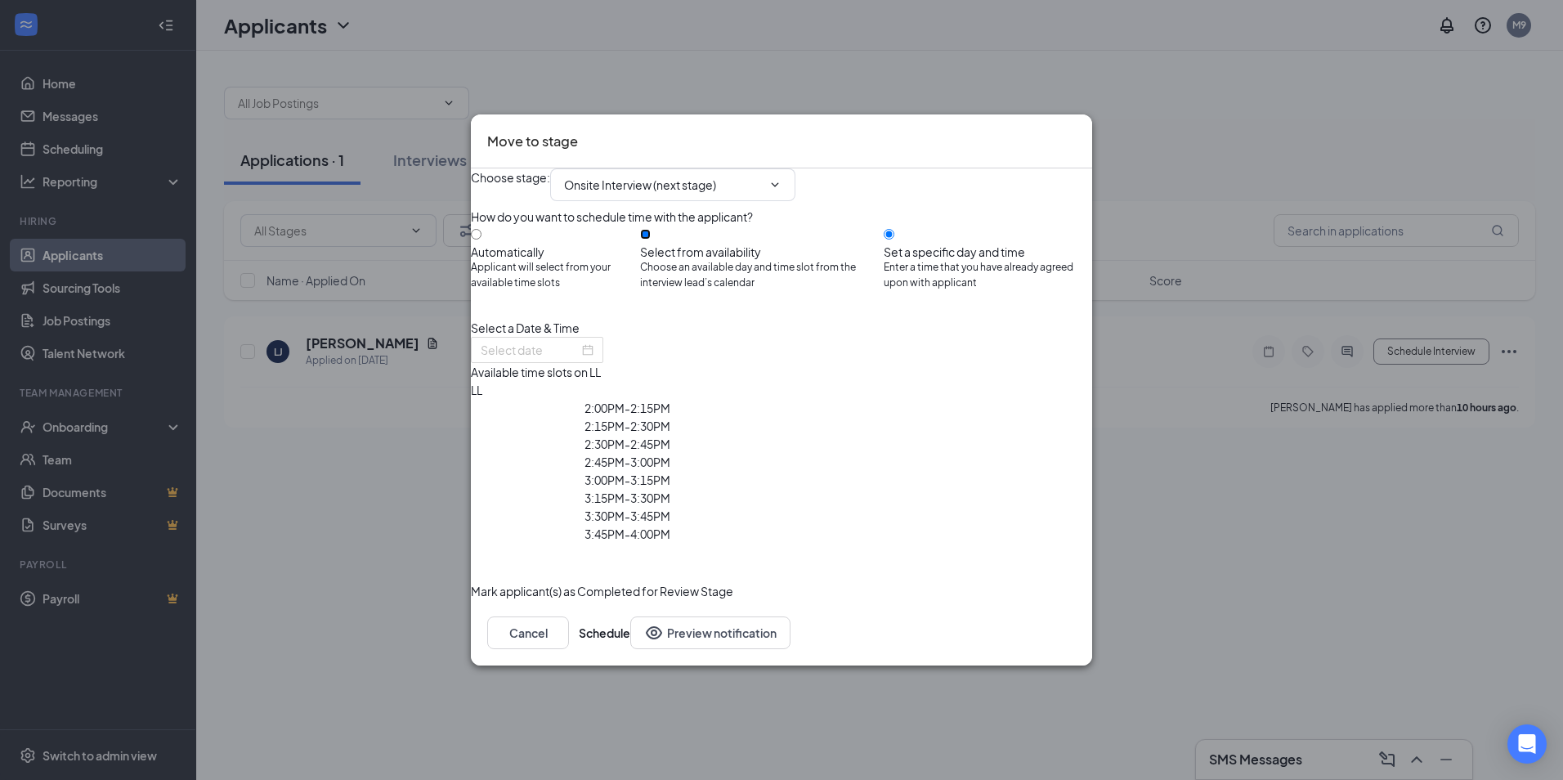
radio input "false"
type input "Sep 16, 2025"
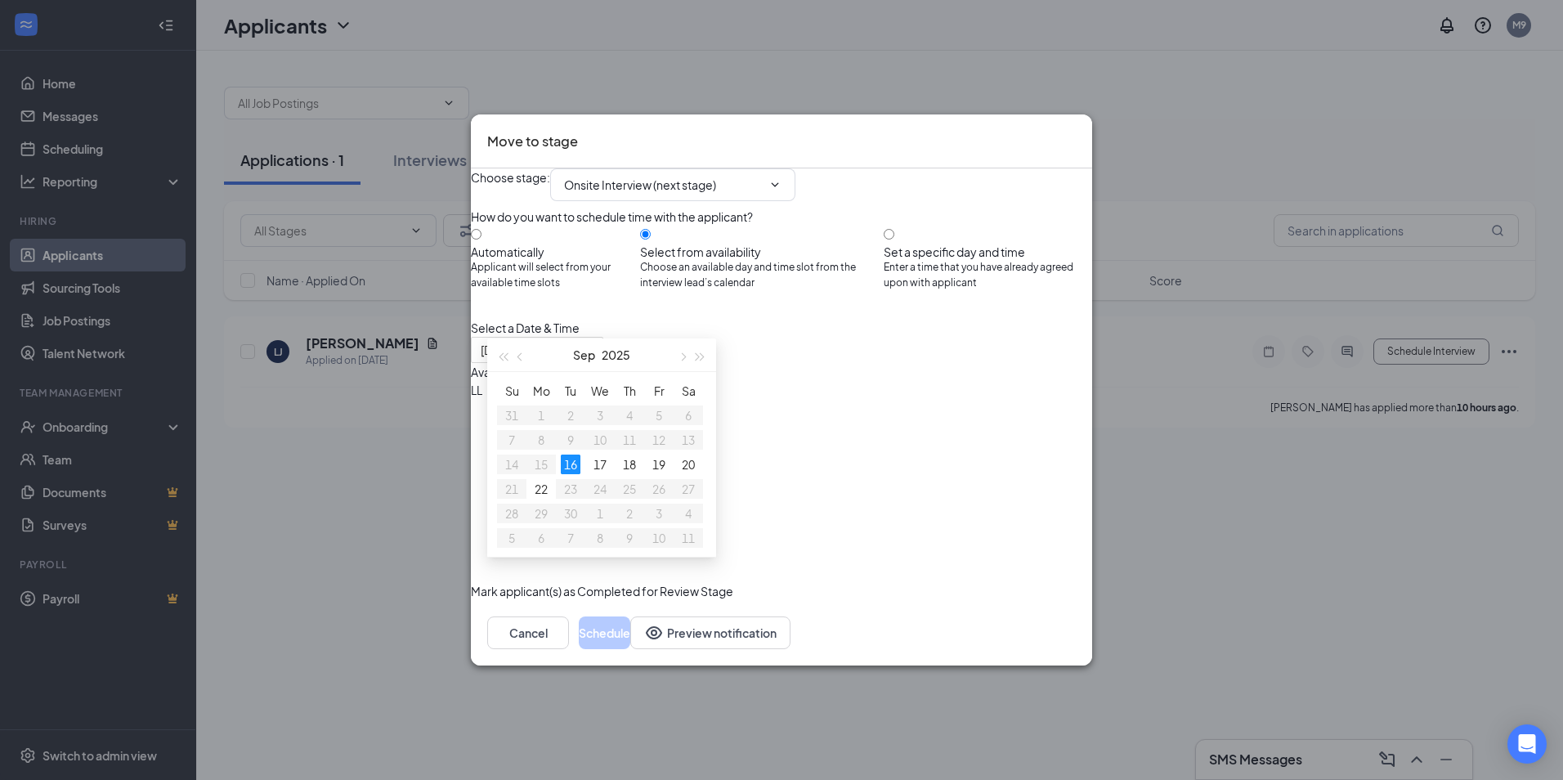
click at [1076, 131] on icon "Cross" at bounding box center [1076, 131] width 0 height 0
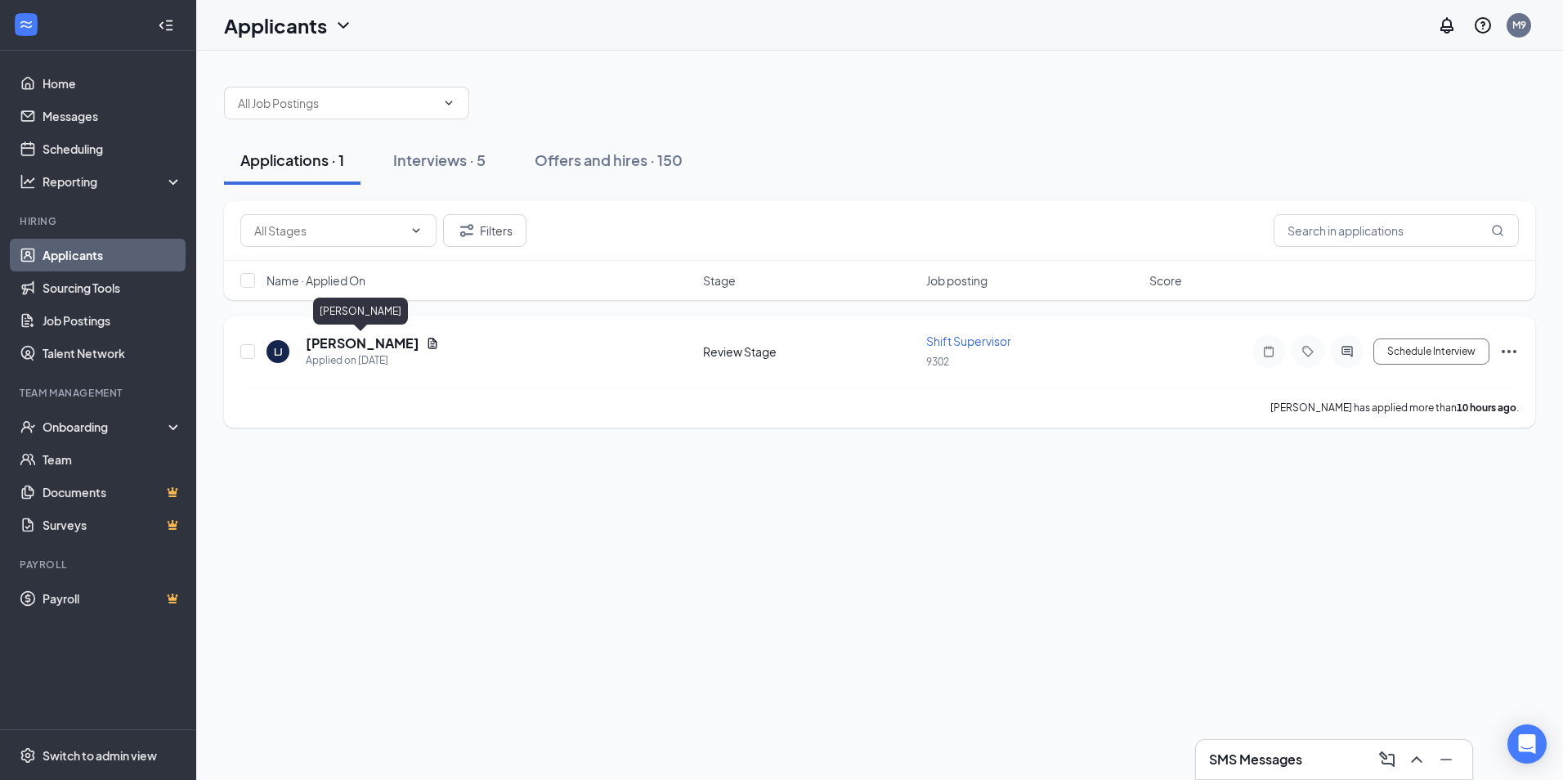
click at [326, 342] on h5 "Latisha Johnson" at bounding box center [363, 343] width 114 height 18
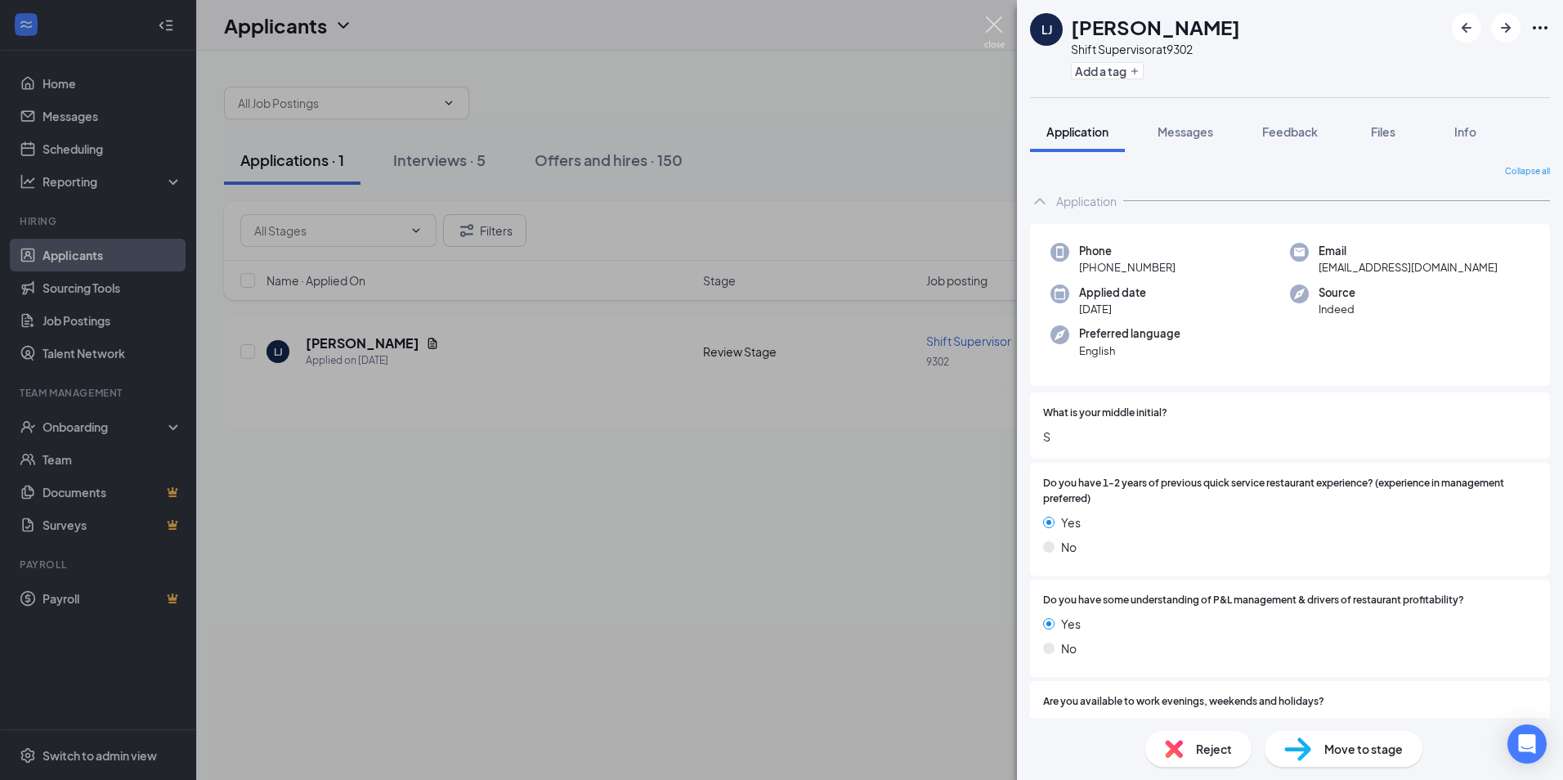
click at [1000, 22] on img at bounding box center [994, 32] width 20 height 32
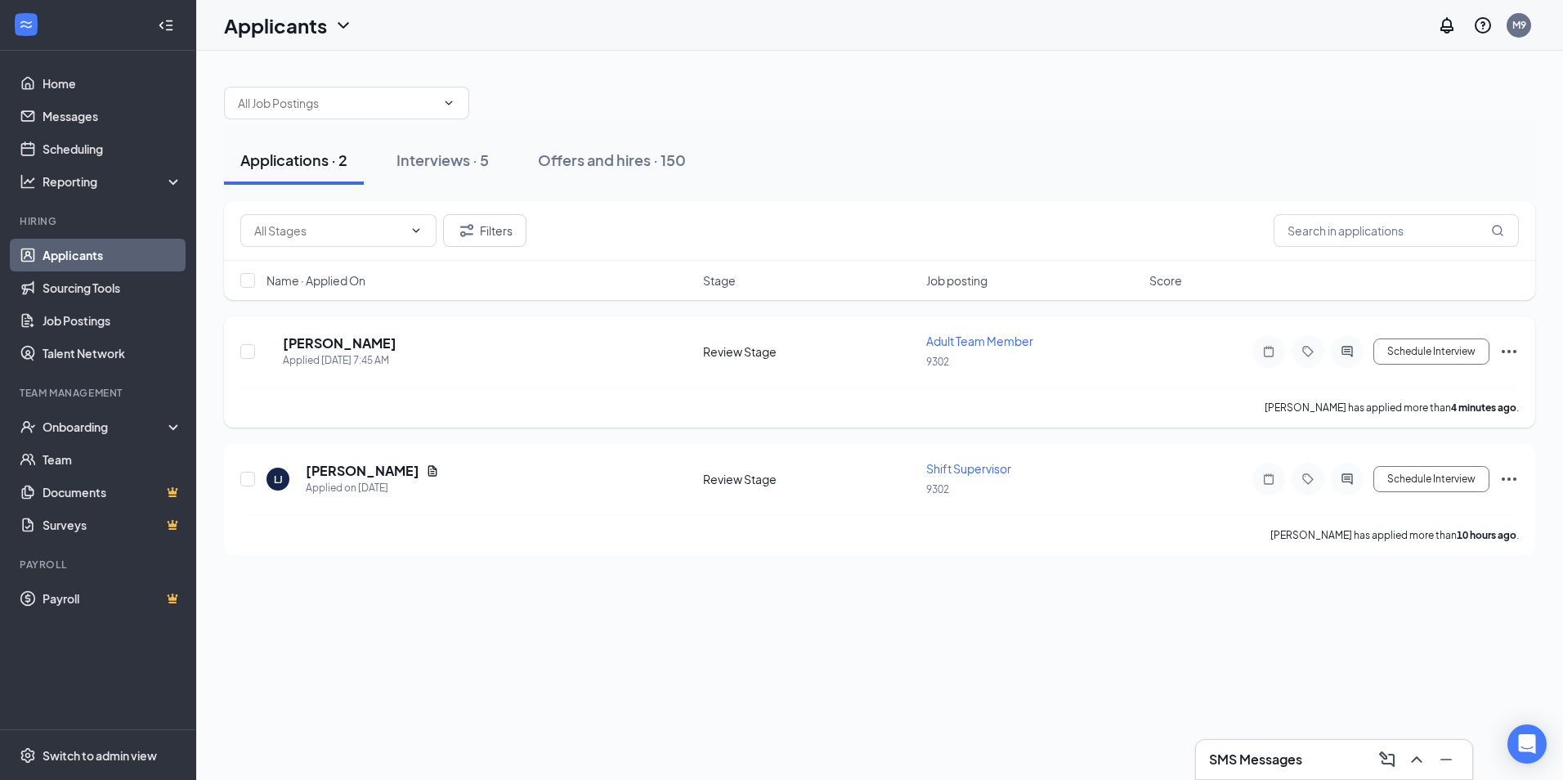
click at [417, 343] on div "KF Kenneddy Fuller Applied Today 7:45 AM" at bounding box center [480, 351] width 427 height 34
click at [428, 469] on icon "Document" at bounding box center [432, 470] width 9 height 11
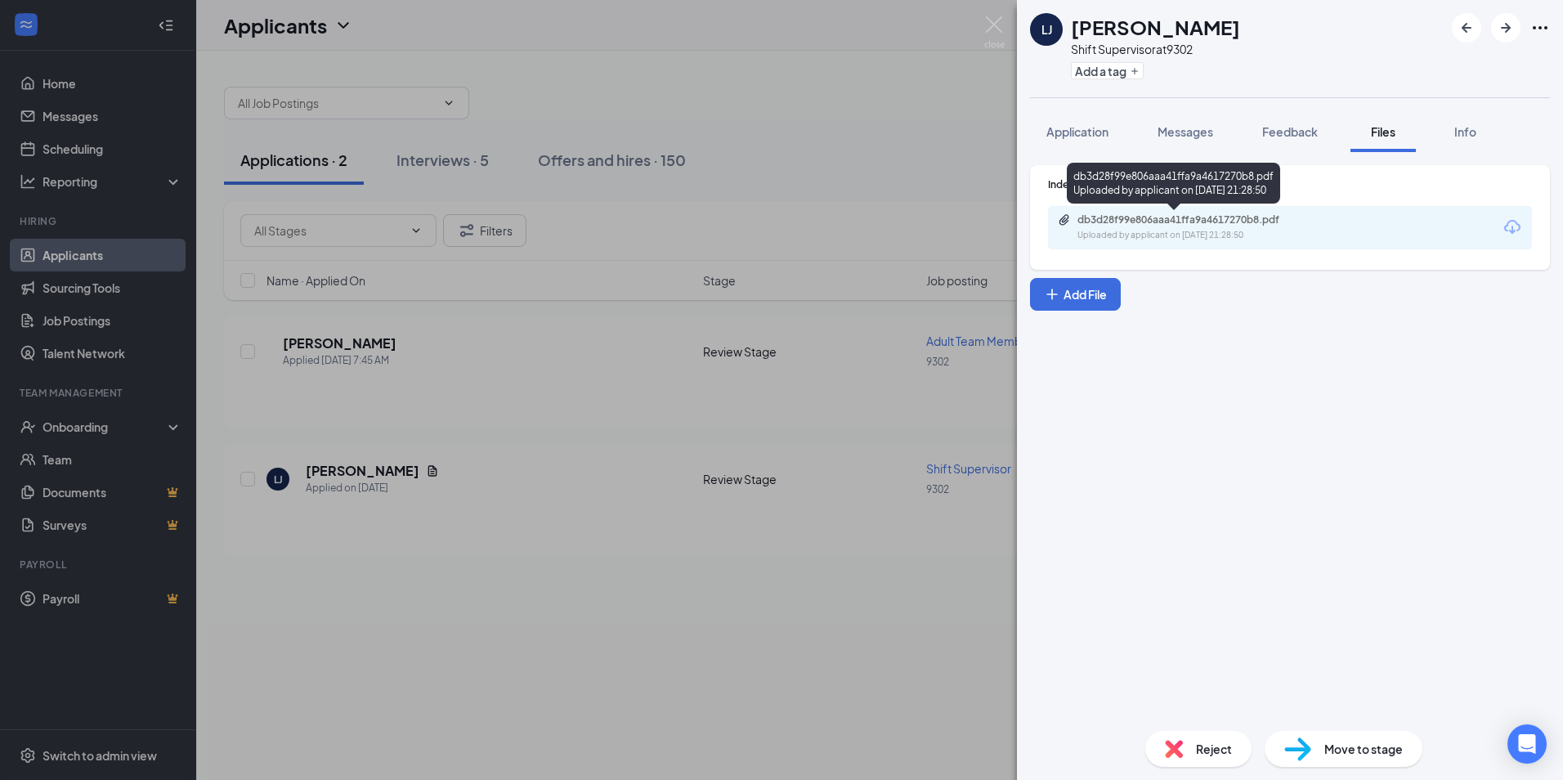
click at [1181, 238] on div "Uploaded by applicant on Sep 15, 2025 at 21:28:50" at bounding box center [1200, 235] width 245 height 13
click at [1001, 18] on img at bounding box center [994, 32] width 20 height 32
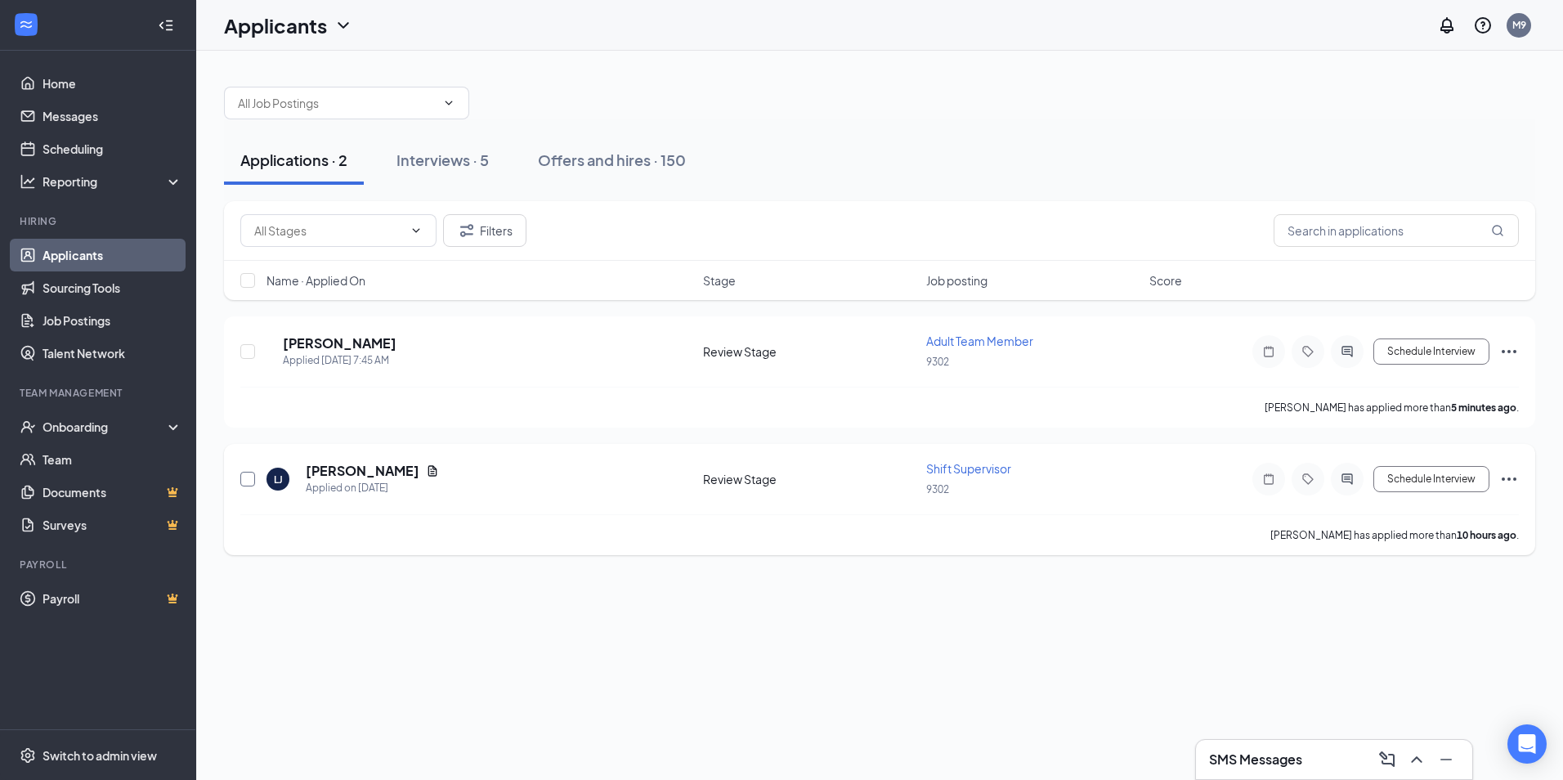
click at [246, 479] on input "checkbox" at bounding box center [247, 479] width 15 height 15
checkbox input "true"
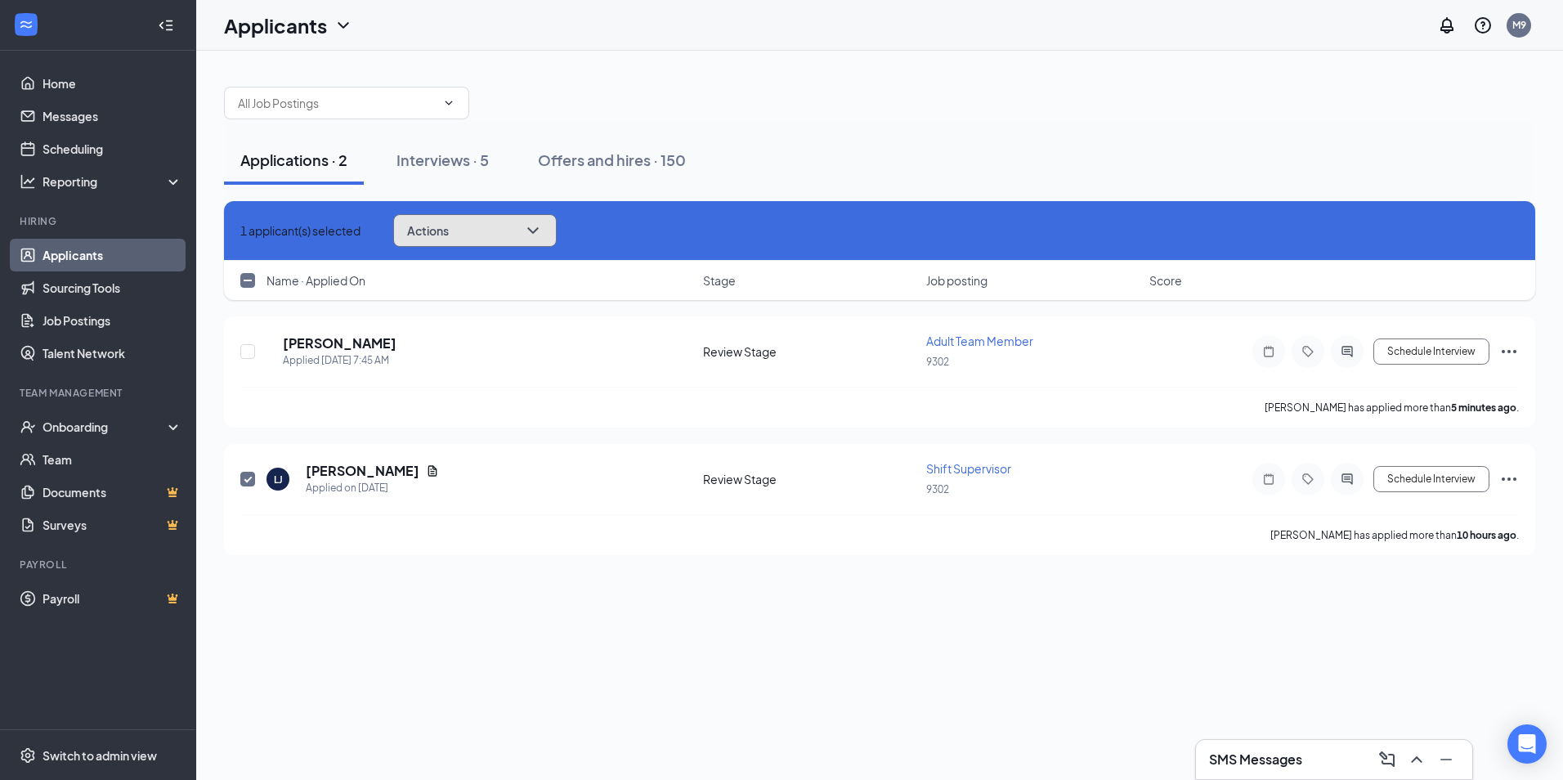
click at [466, 220] on button "Actions" at bounding box center [475, 230] width 164 height 33
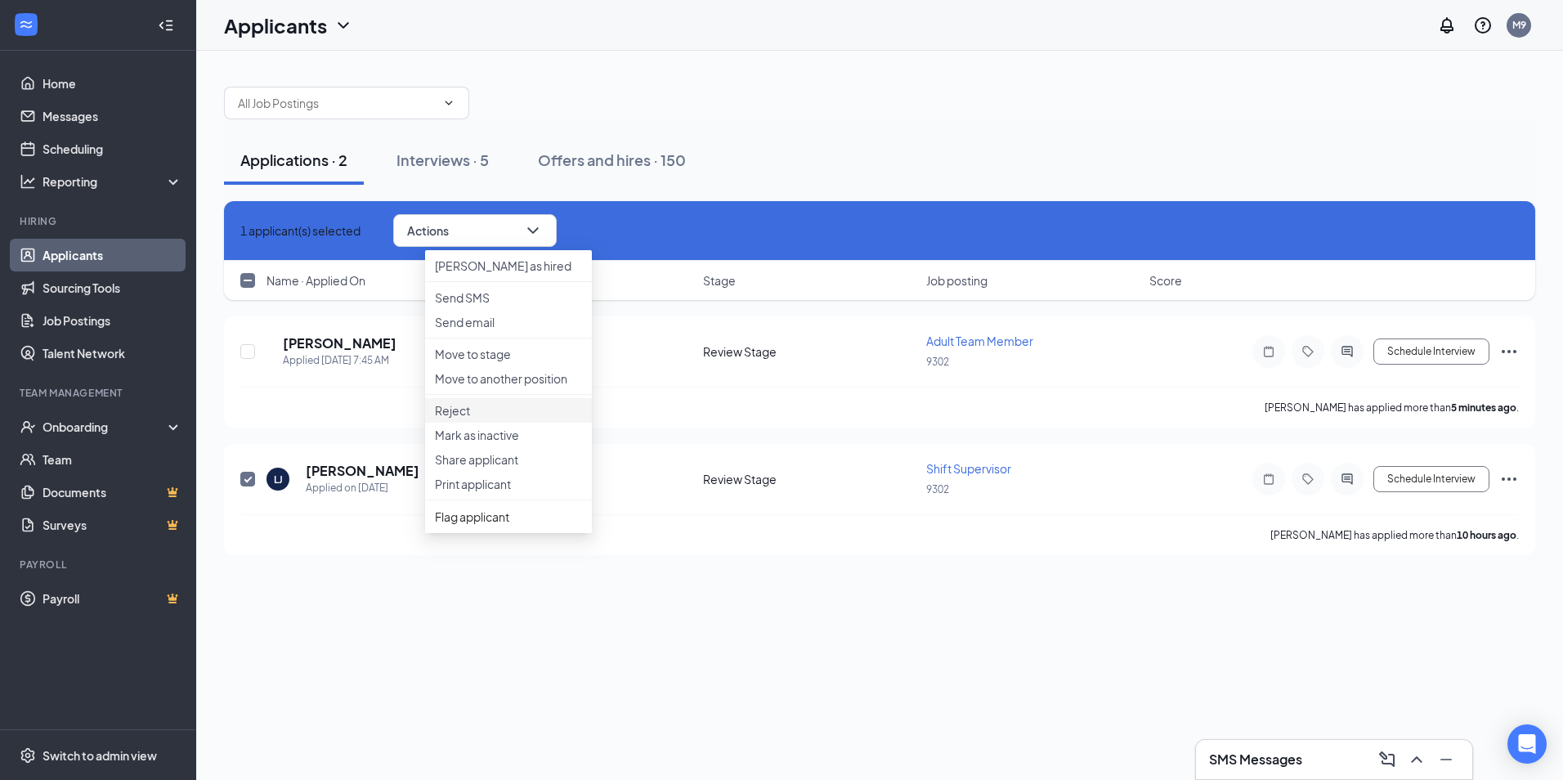
click at [491, 419] on p "Reject" at bounding box center [508, 410] width 147 height 16
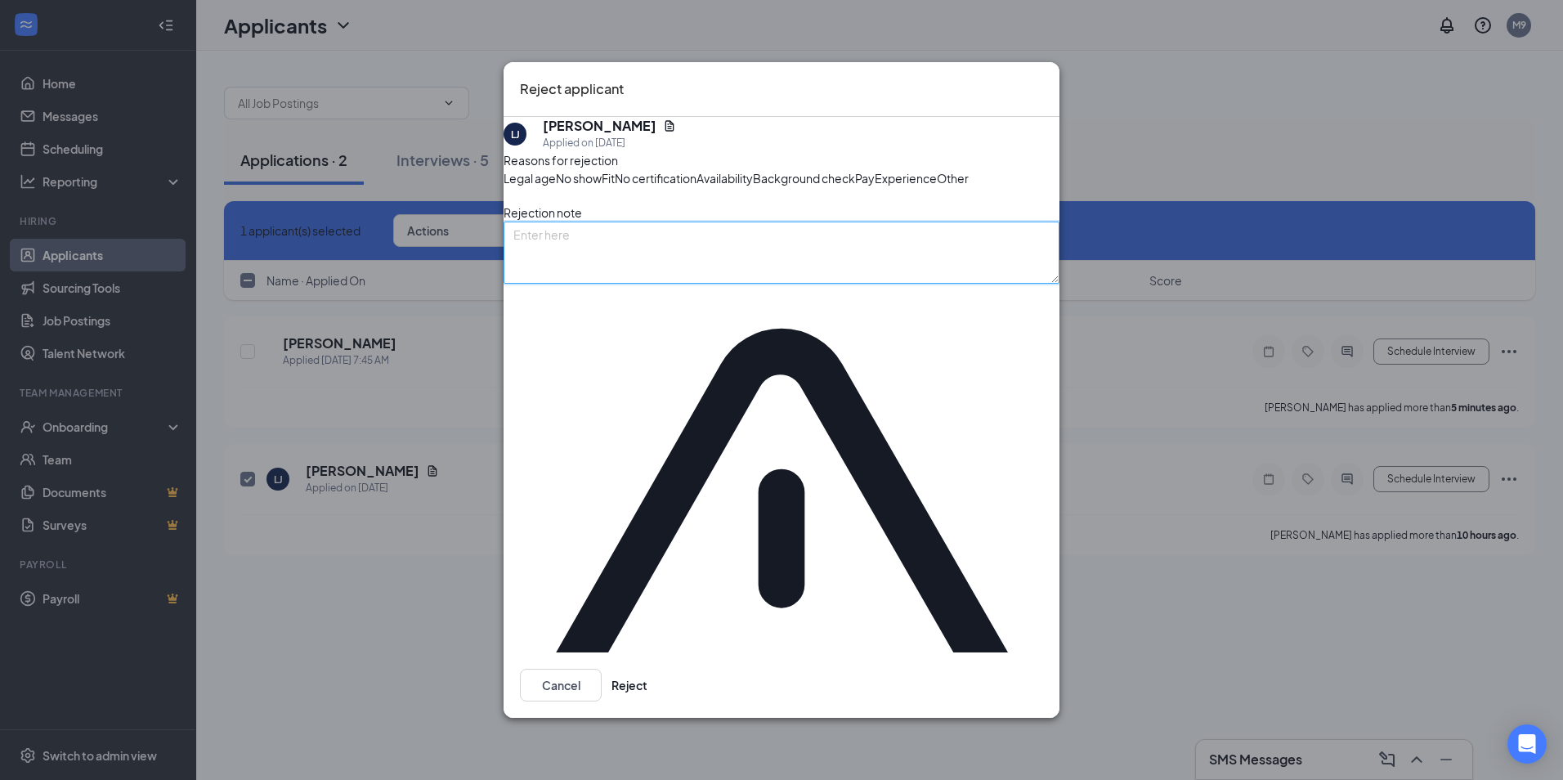
click at [629, 284] on textarea at bounding box center [782, 253] width 556 height 62
type textarea "Wrong store"
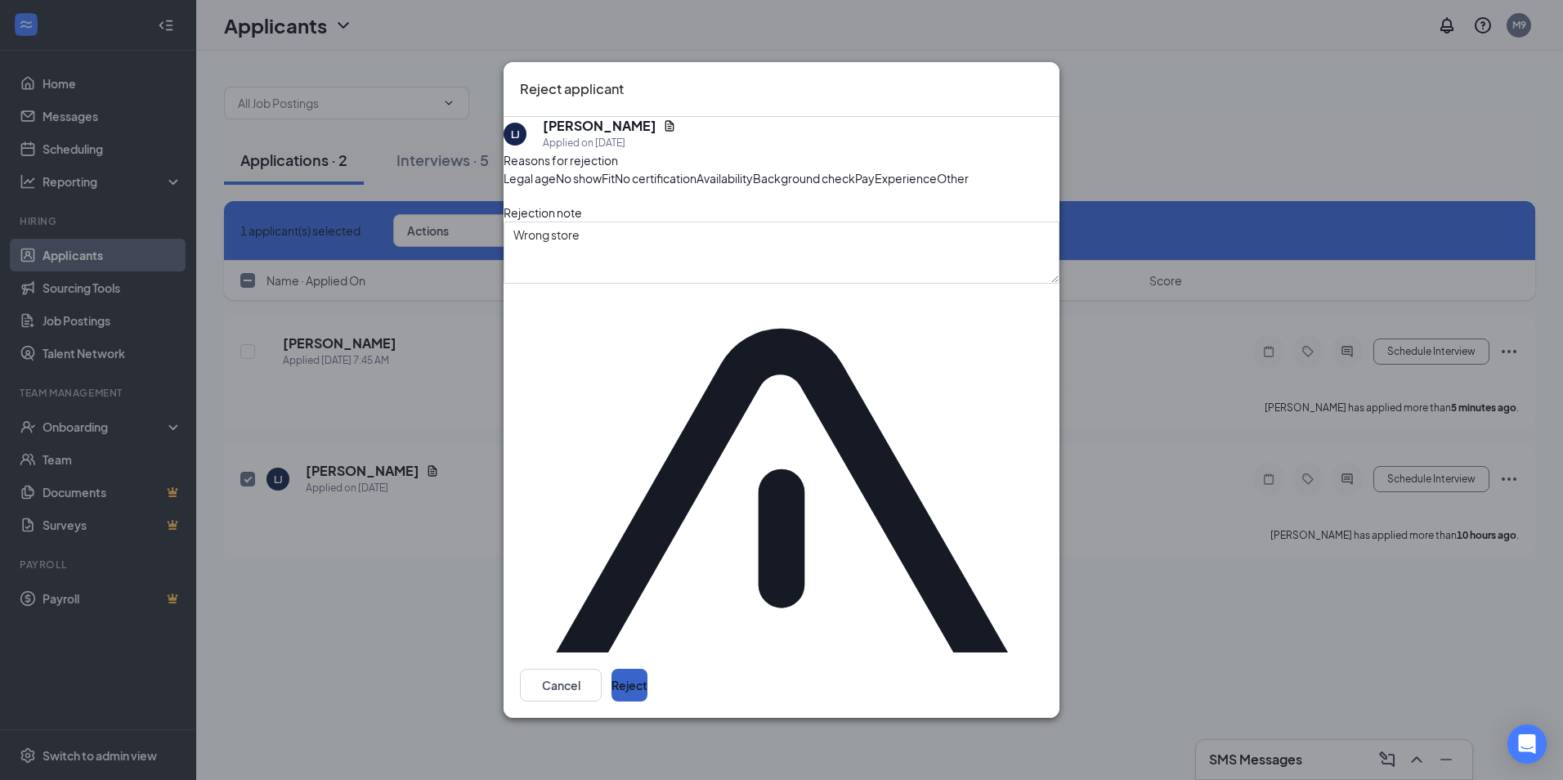
click at [648, 669] on button "Reject" at bounding box center [630, 685] width 36 height 33
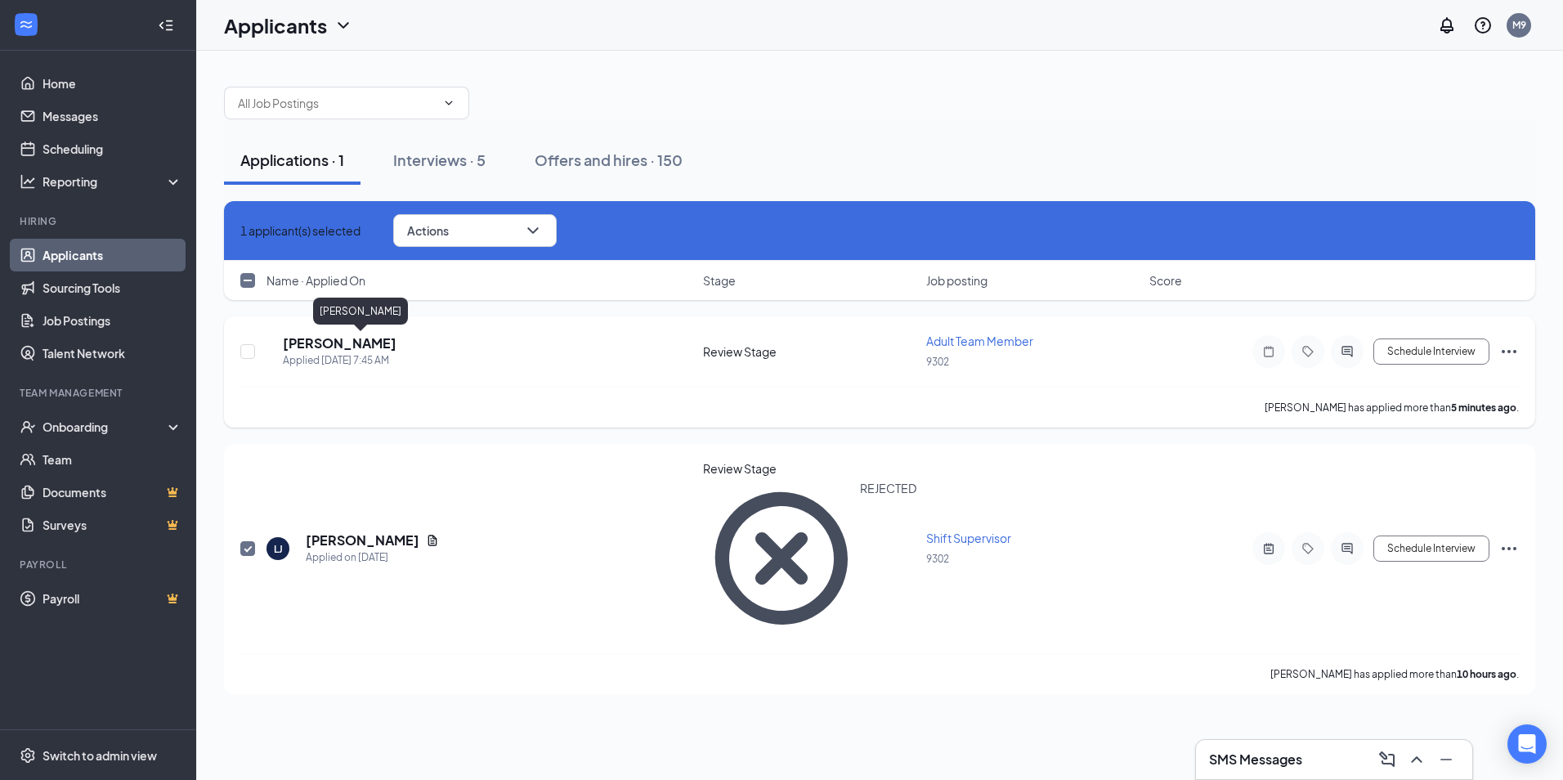
click at [361, 338] on h5 "Kenneddy Fuller" at bounding box center [340, 343] width 114 height 18
checkbox input "false"
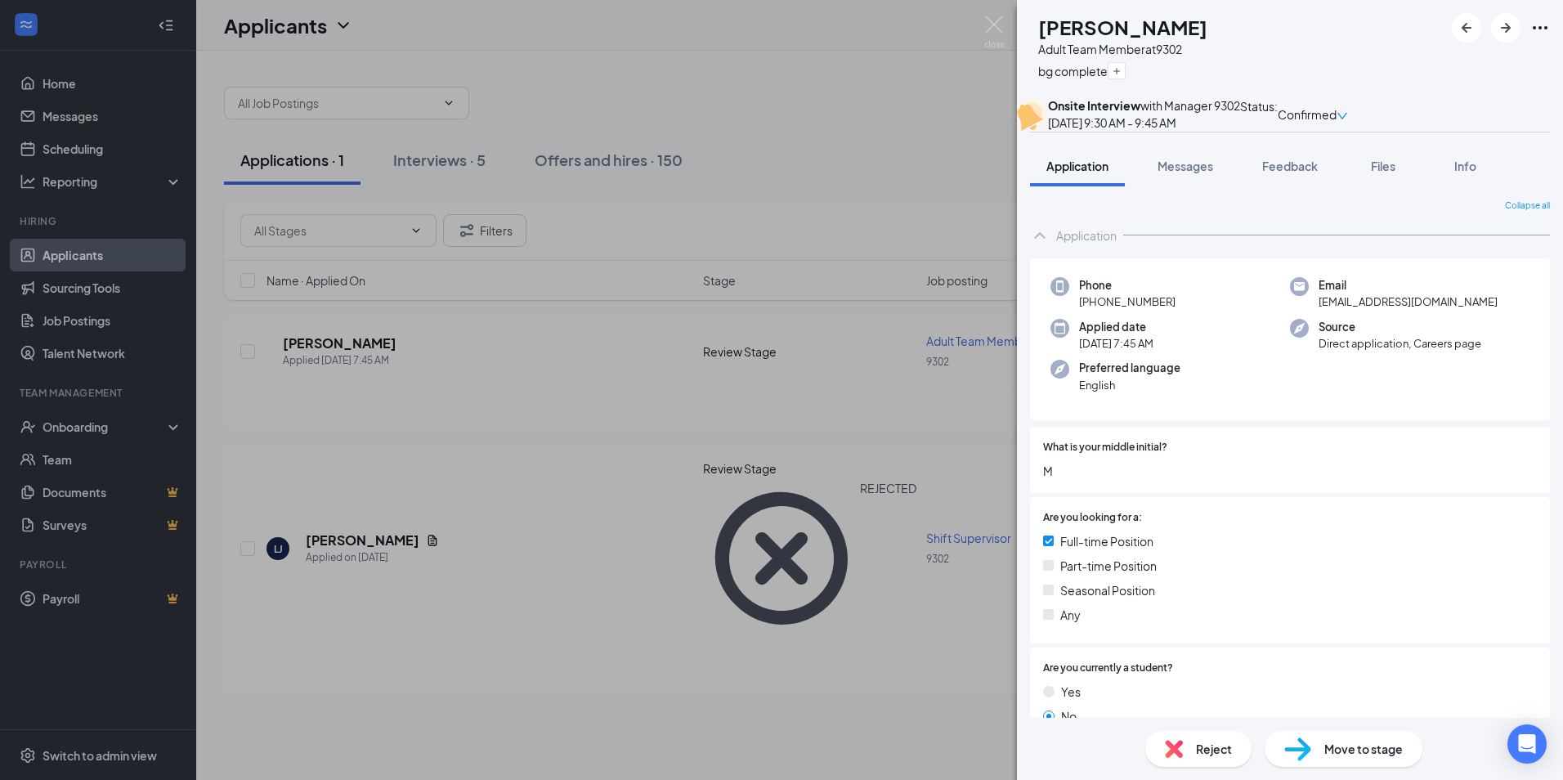
click at [1158, 307] on div "Phone +1 (319) 264-9128 Email fullerkenneddy@gmail.com Applied date Today 7:45 …" at bounding box center [1290, 339] width 520 height 163
click at [1141, 113] on b "Onsite Interview" at bounding box center [1094, 105] width 92 height 15
click at [1348, 117] on icon "down" at bounding box center [1342, 115] width 11 height 11
click at [1203, 393] on div "Preferred language English" at bounding box center [1171, 377] width 240 height 34
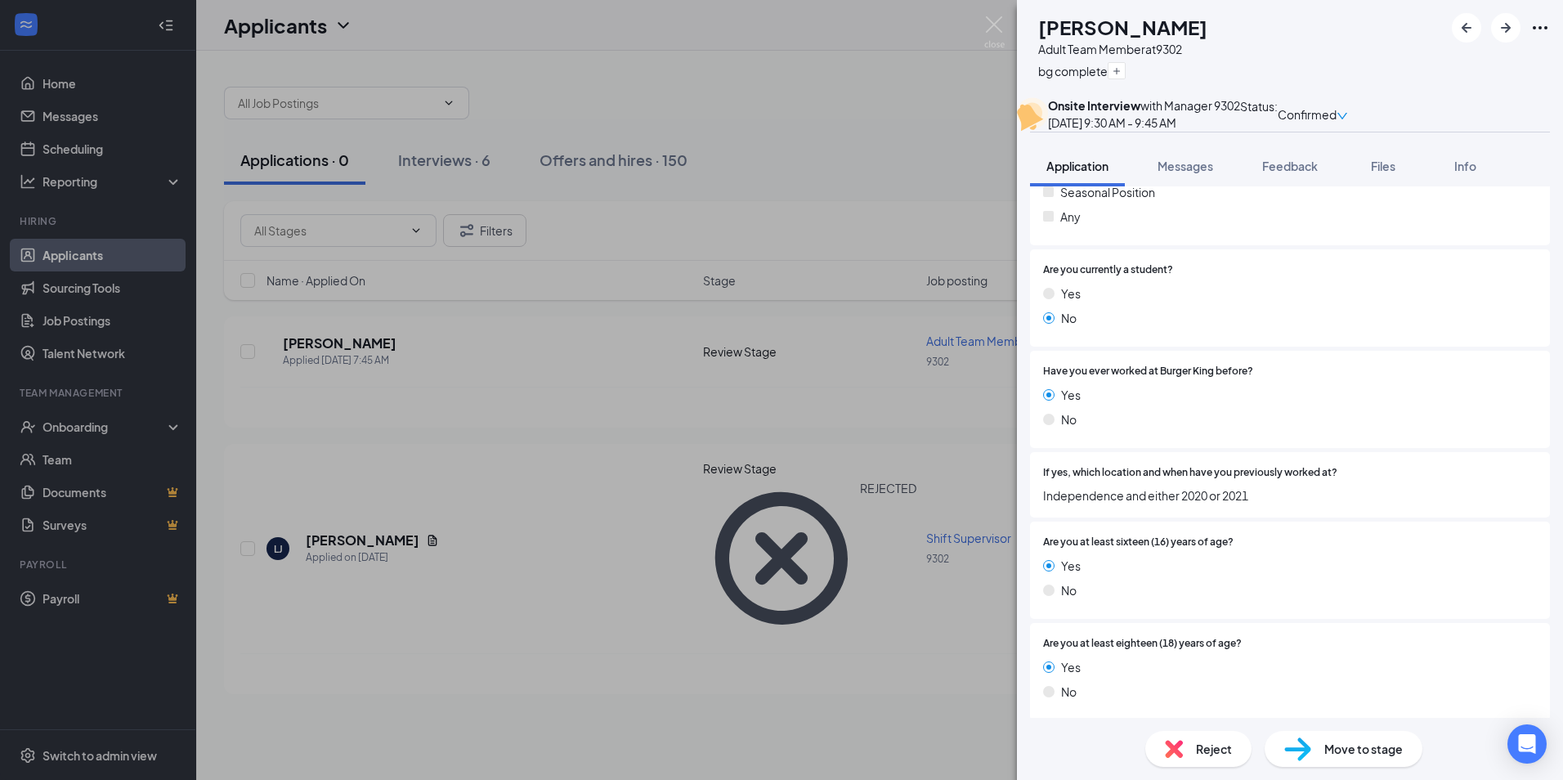
scroll to position [327, 0]
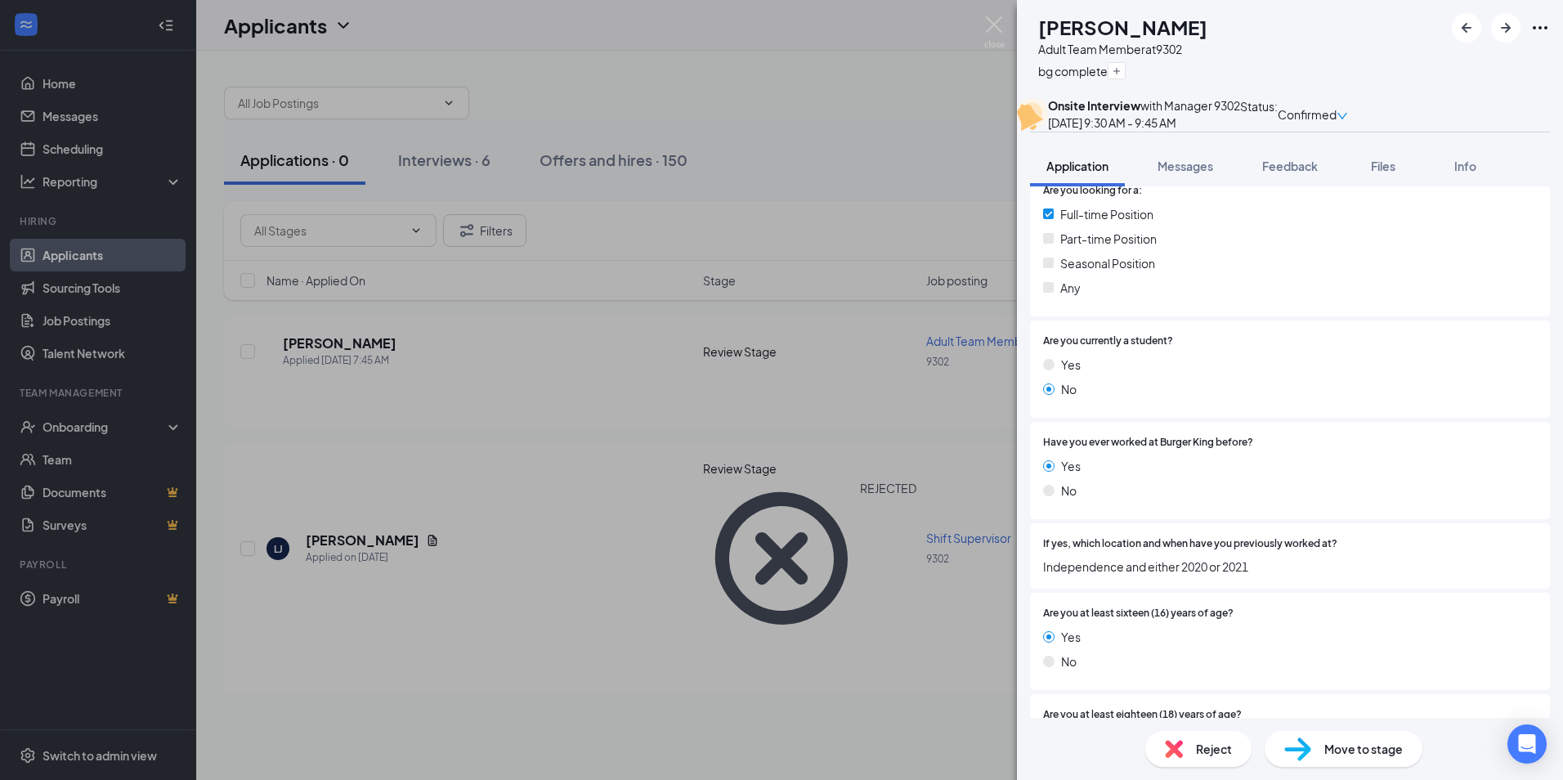
click at [1348, 114] on icon "down" at bounding box center [1342, 115] width 11 height 11
click at [1454, 169] on span "Request Reschedule" at bounding box center [1439, 178] width 112 height 18
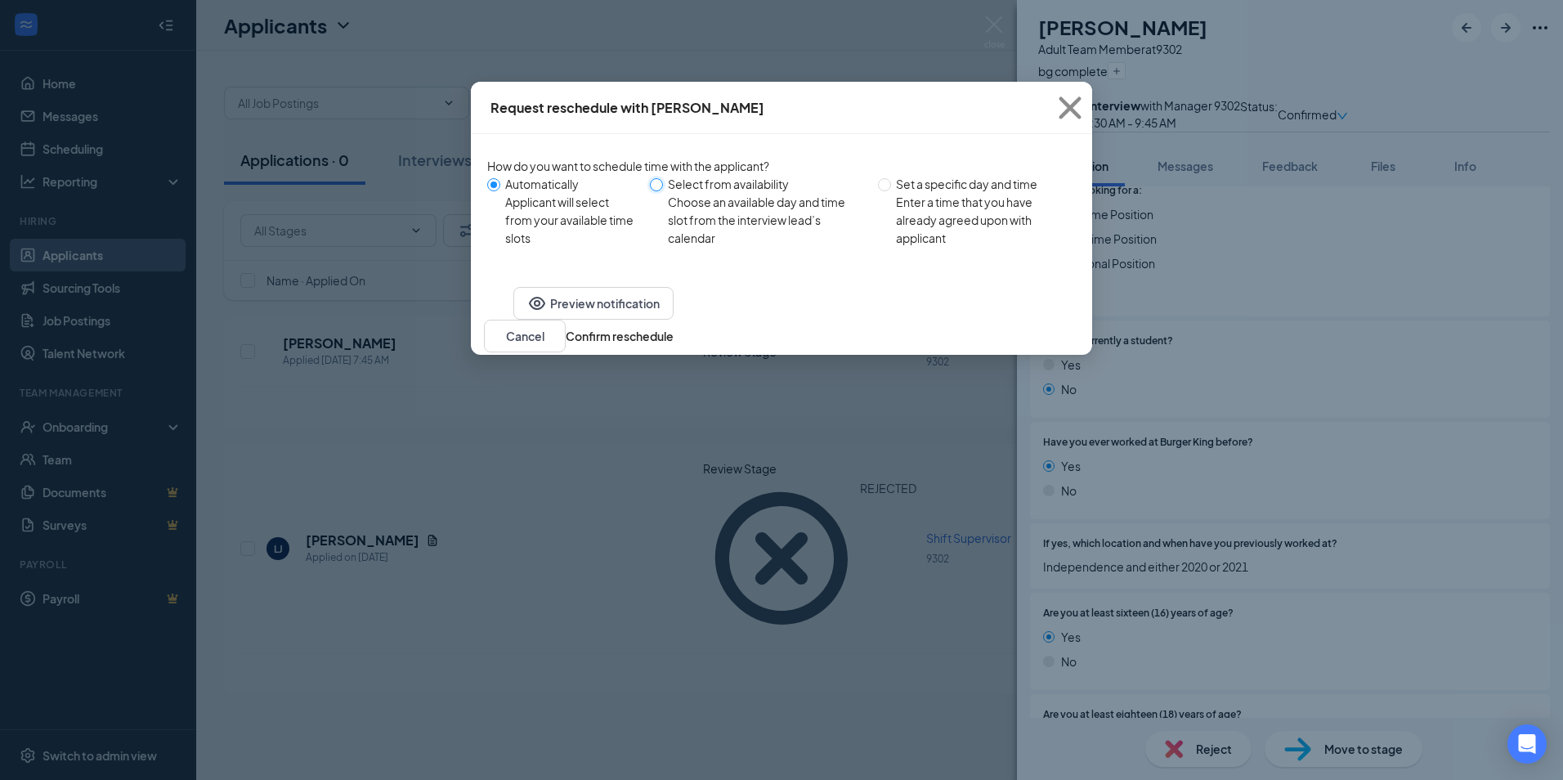
click at [663, 186] on input "Select from availability Choose an available day and time slot from the intervi…" at bounding box center [656, 184] width 13 height 13
radio input "true"
radio input "false"
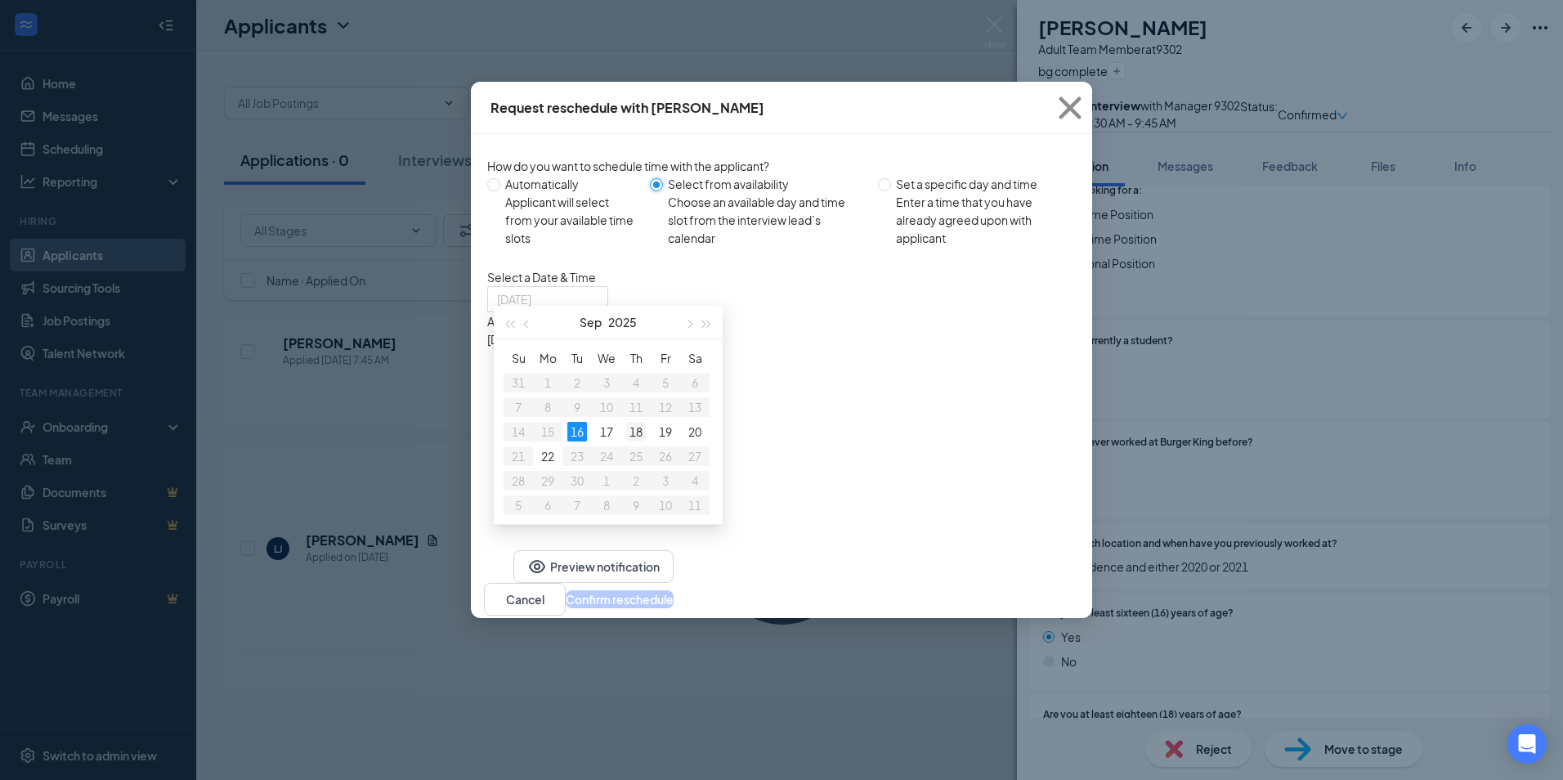
click at [641, 429] on div "18" at bounding box center [636, 432] width 20 height 20
type input "Sep 18, 2025"
click at [800, 402] on div "10:00AM - 10:15AM" at bounding box center [643, 411] width 313 height 18
click at [674, 603] on button "Confirm reschedule" at bounding box center [620, 599] width 108 height 18
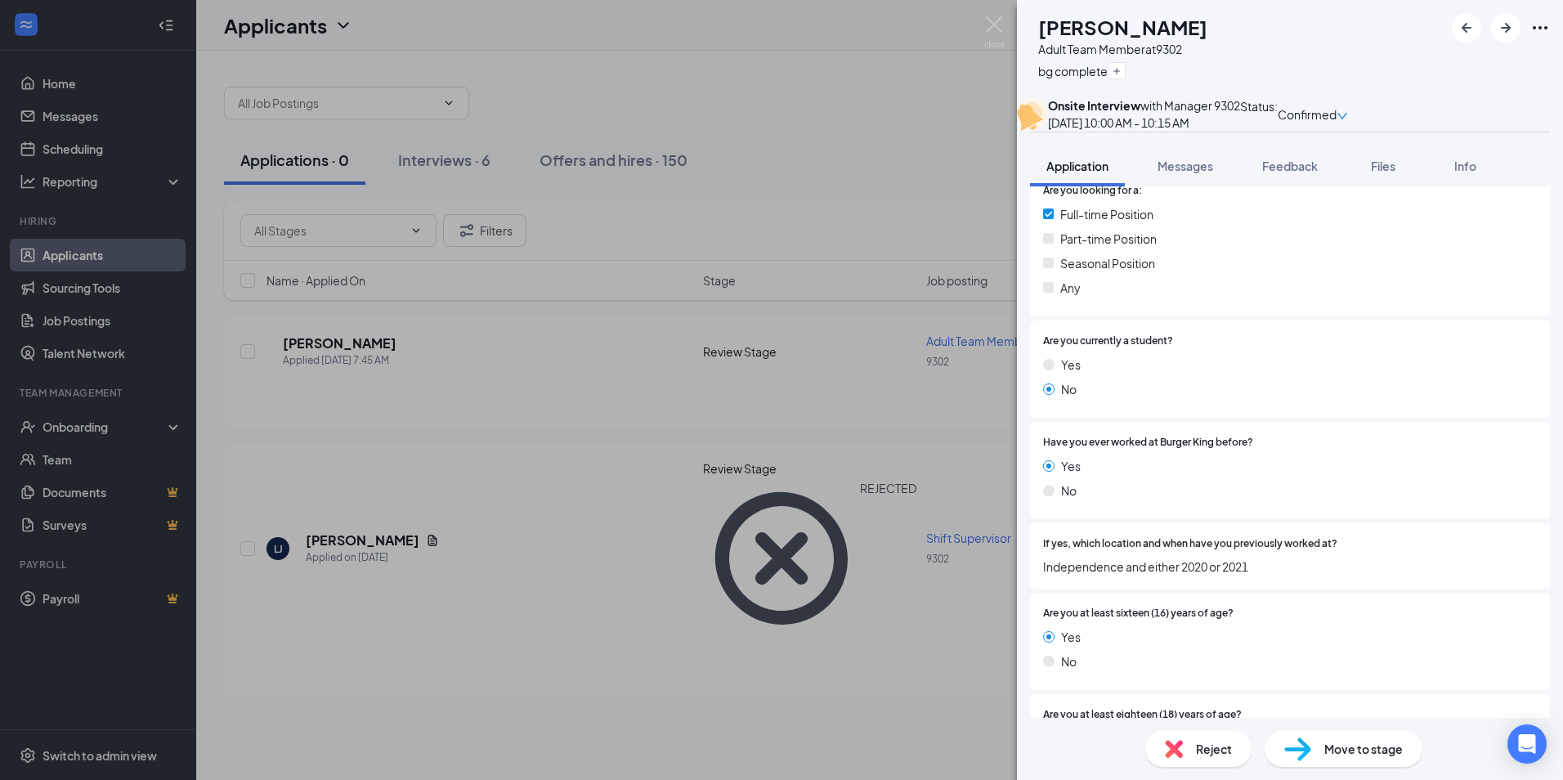
click at [888, 177] on div "KF Kenneddy Fuller Adult Team Member at 9302 bg complete Onsite Interview with …" at bounding box center [781, 390] width 1563 height 780
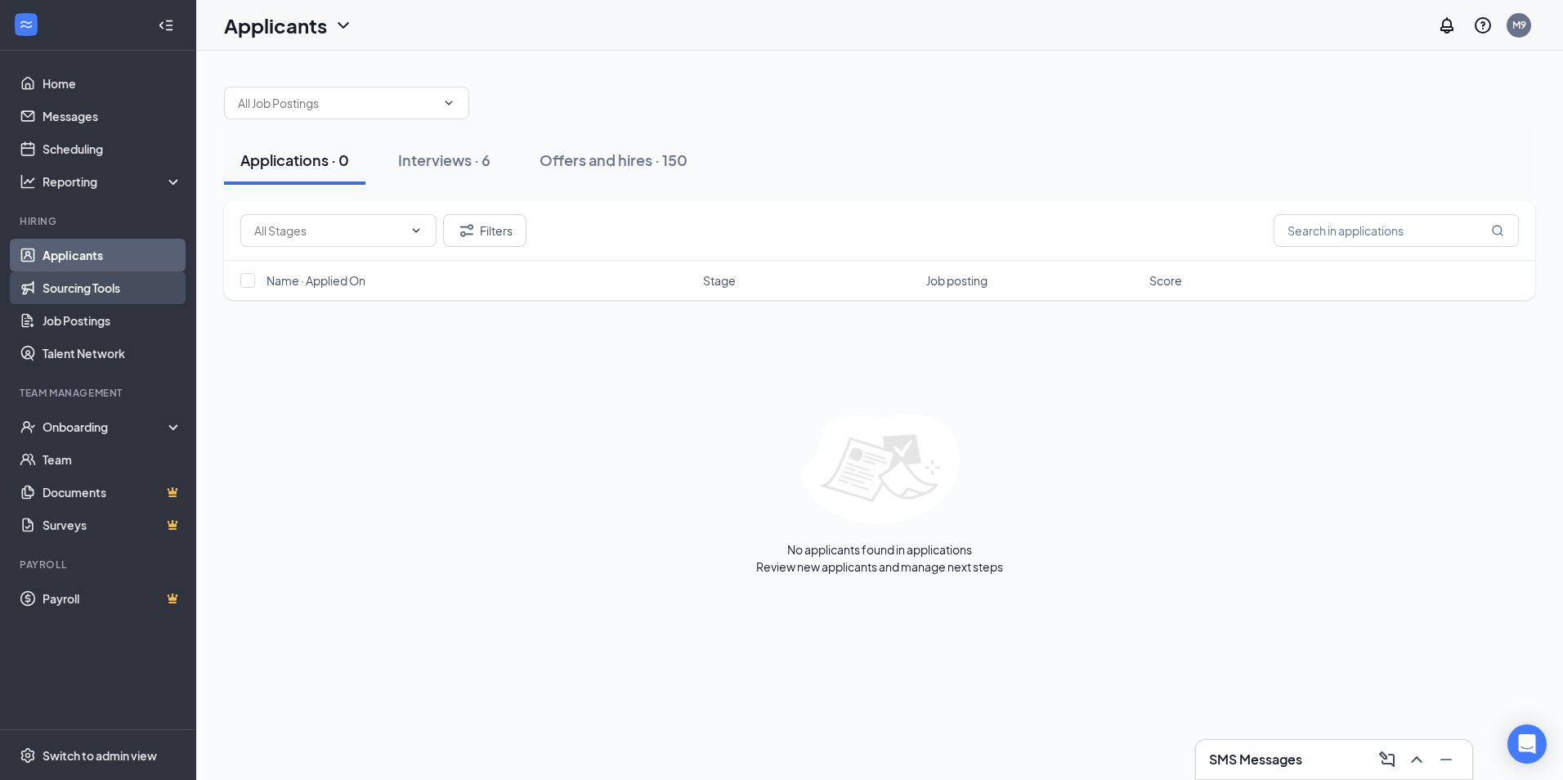
click at [43, 296] on link "Sourcing Tools" at bounding box center [113, 287] width 140 height 33
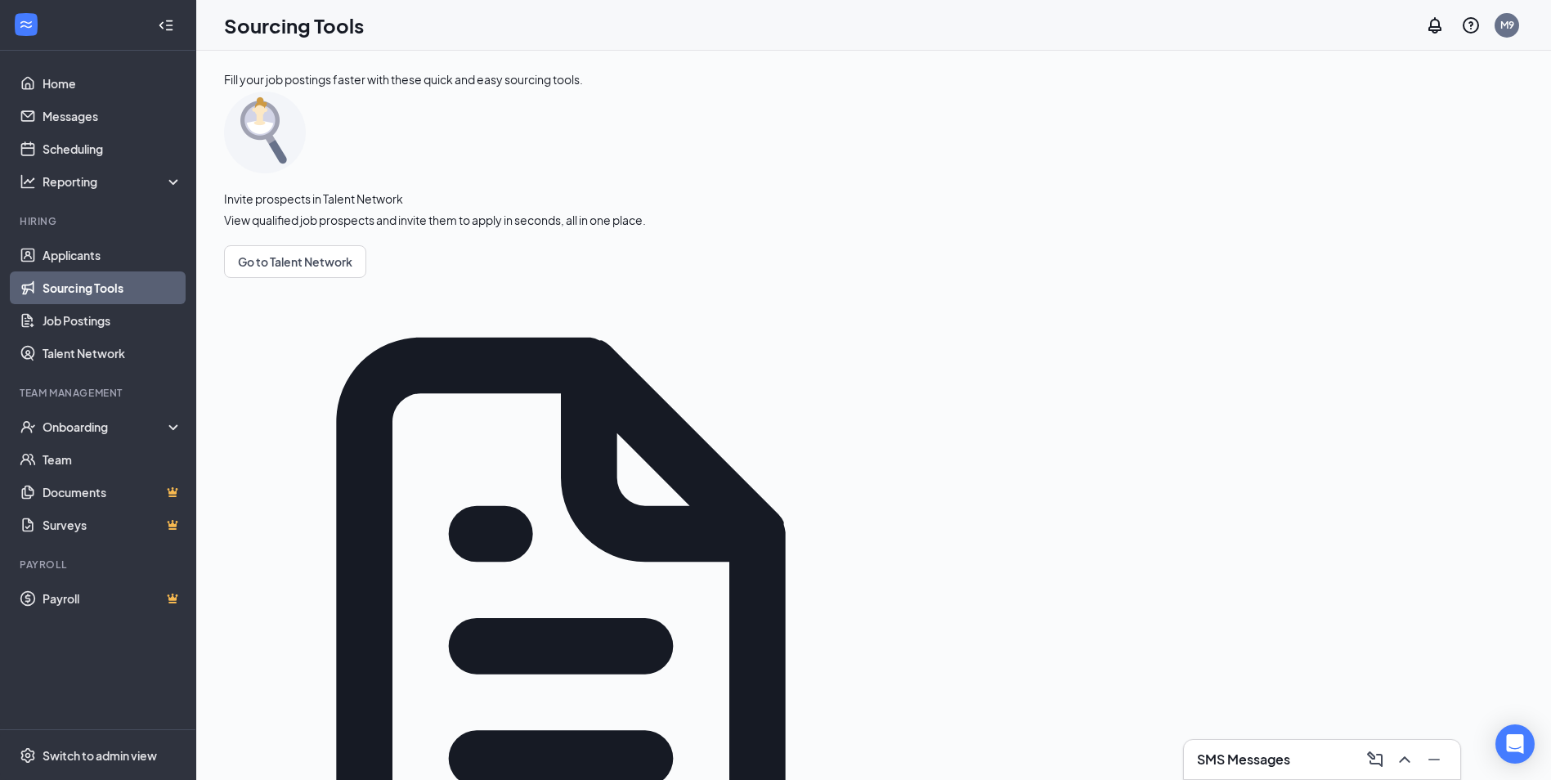
click at [77, 299] on link "Sourcing Tools" at bounding box center [113, 287] width 140 height 33
click at [64, 267] on link "Applicants" at bounding box center [113, 255] width 140 height 33
